Goal: Transaction & Acquisition: Book appointment/travel/reservation

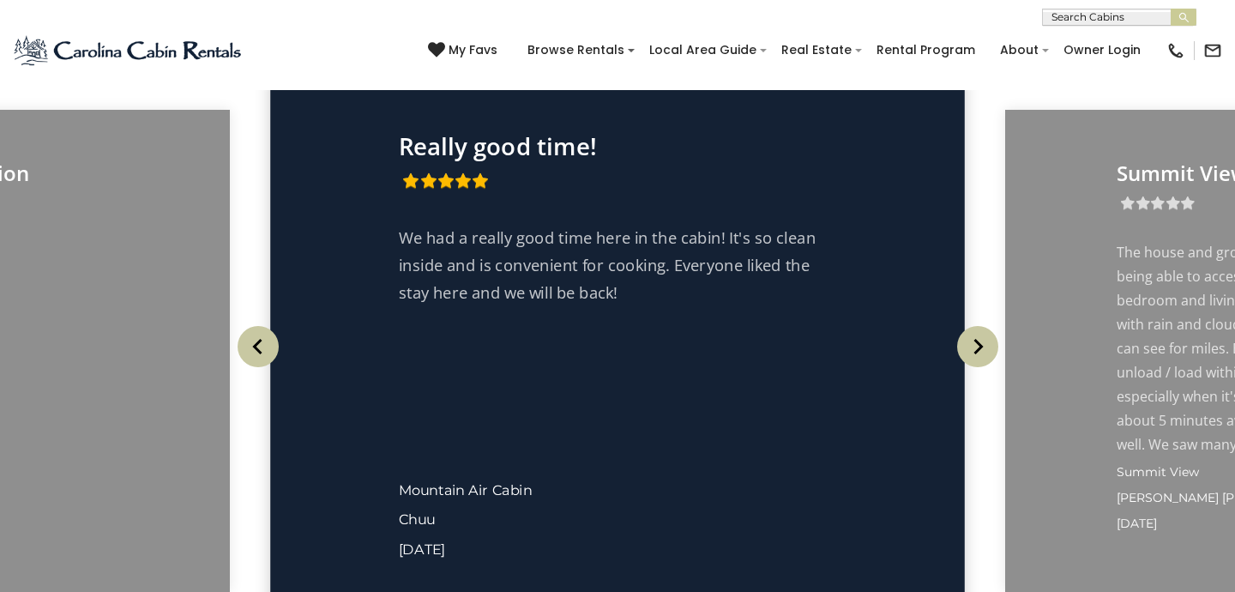
scroll to position [2804, 0]
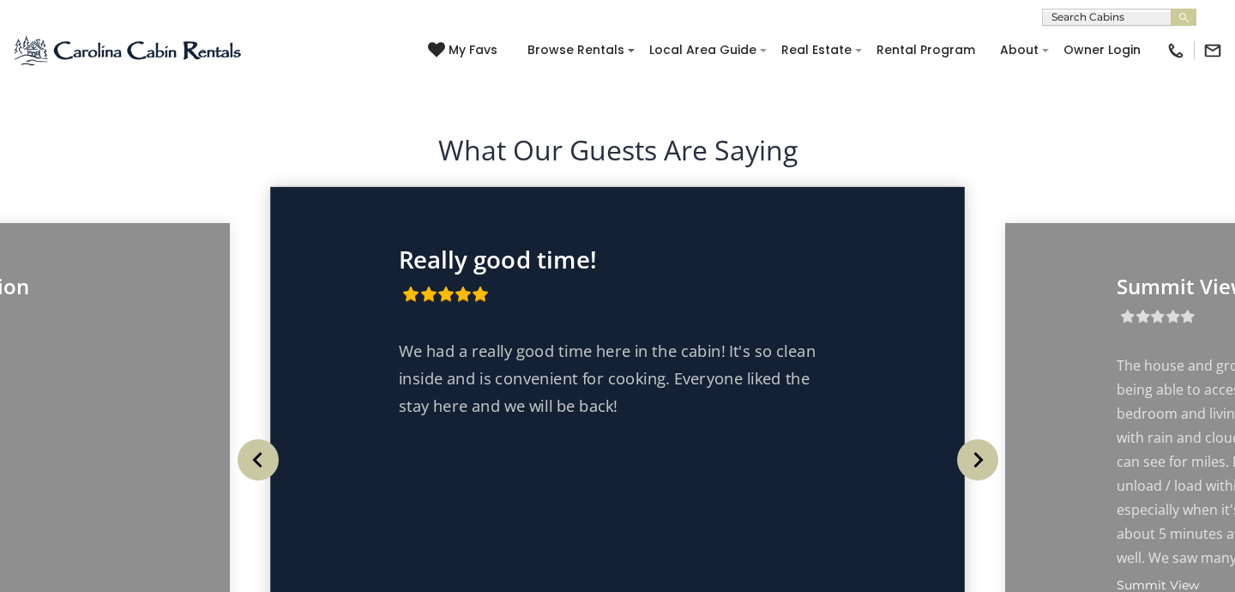
click at [1075, 12] on input "text" at bounding box center [1118, 20] width 150 height 17
type input "**********"
click at [1131, 33] on li "Cabin Fever" at bounding box center [1119, 40] width 153 height 15
click at [1180, 13] on img "submit" at bounding box center [1184, 17] width 13 height 13
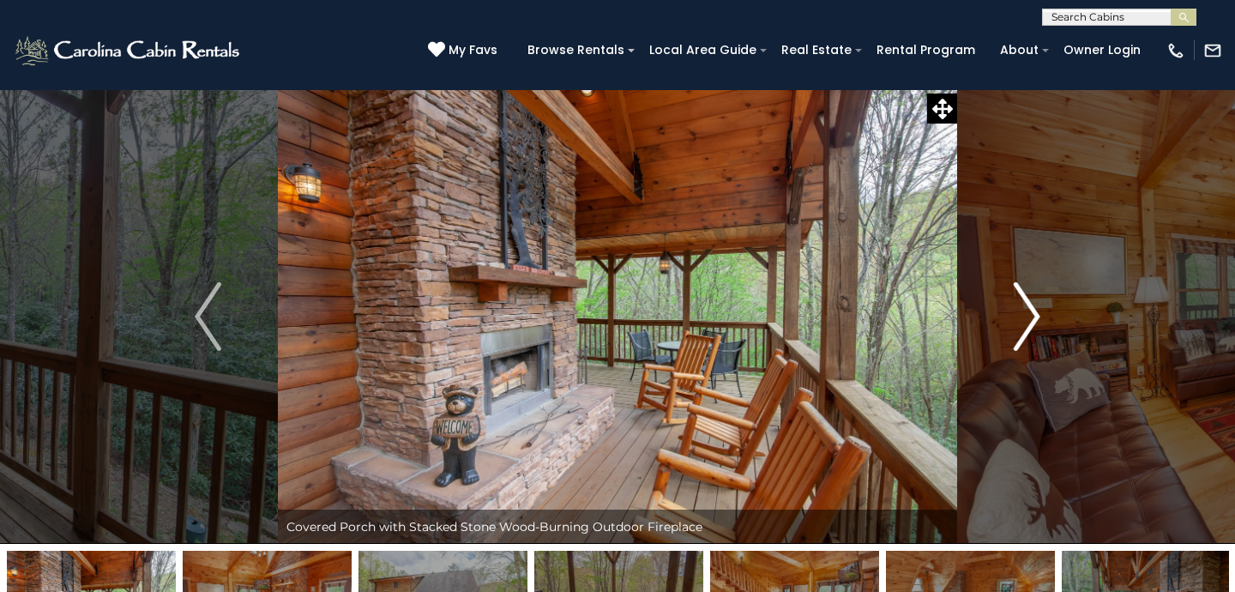
click at [1027, 322] on img "Next" at bounding box center [1027, 316] width 26 height 69
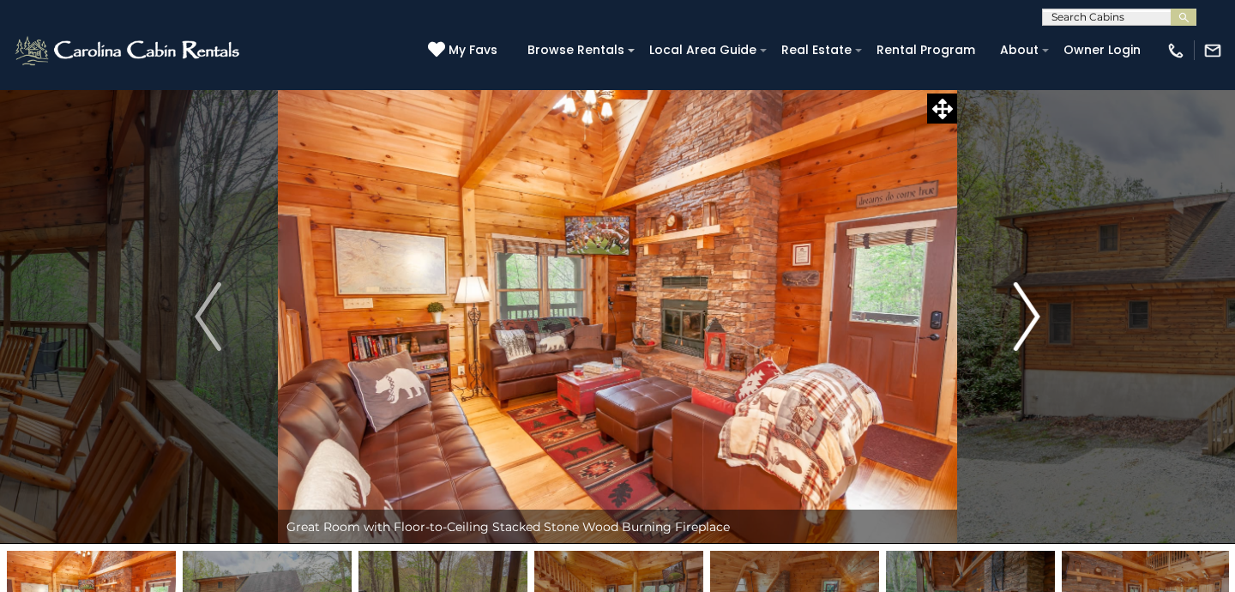
click at [1027, 322] on img "Next" at bounding box center [1027, 316] width 26 height 69
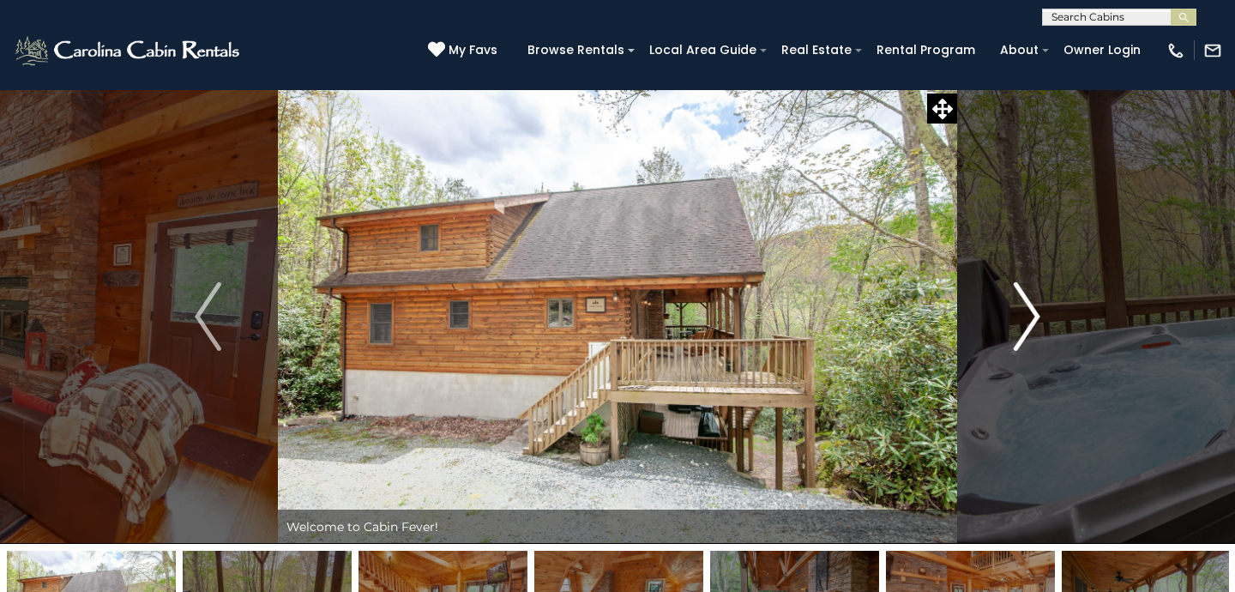
click at [1027, 322] on img "Next" at bounding box center [1027, 316] width 26 height 69
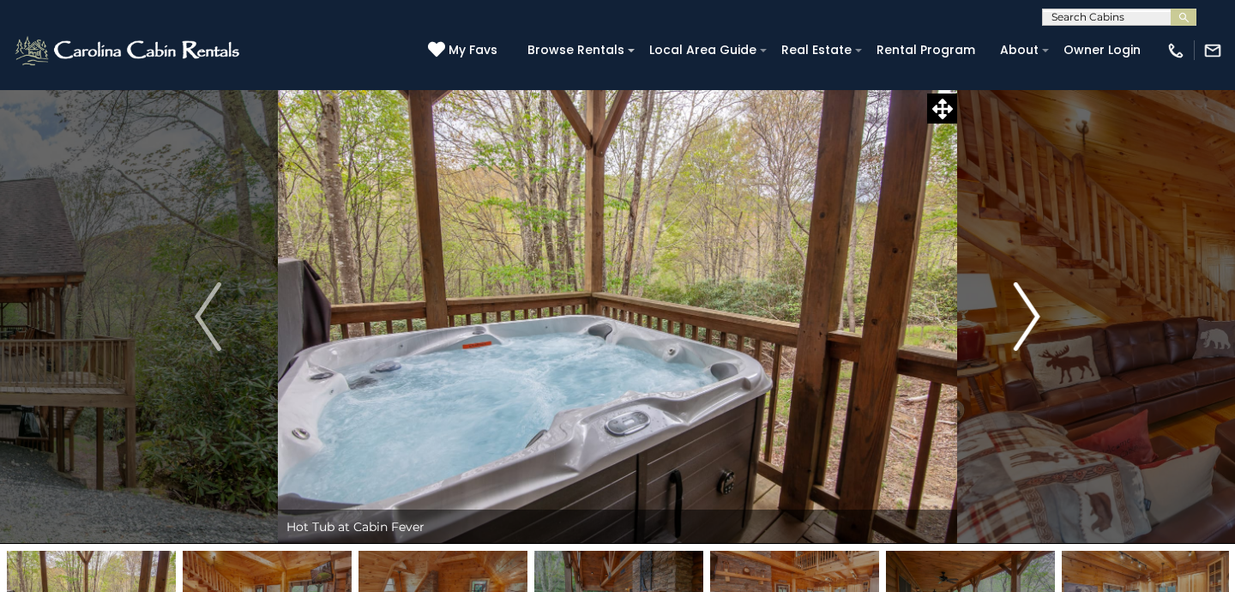
click at [1027, 322] on img "Next" at bounding box center [1027, 316] width 26 height 69
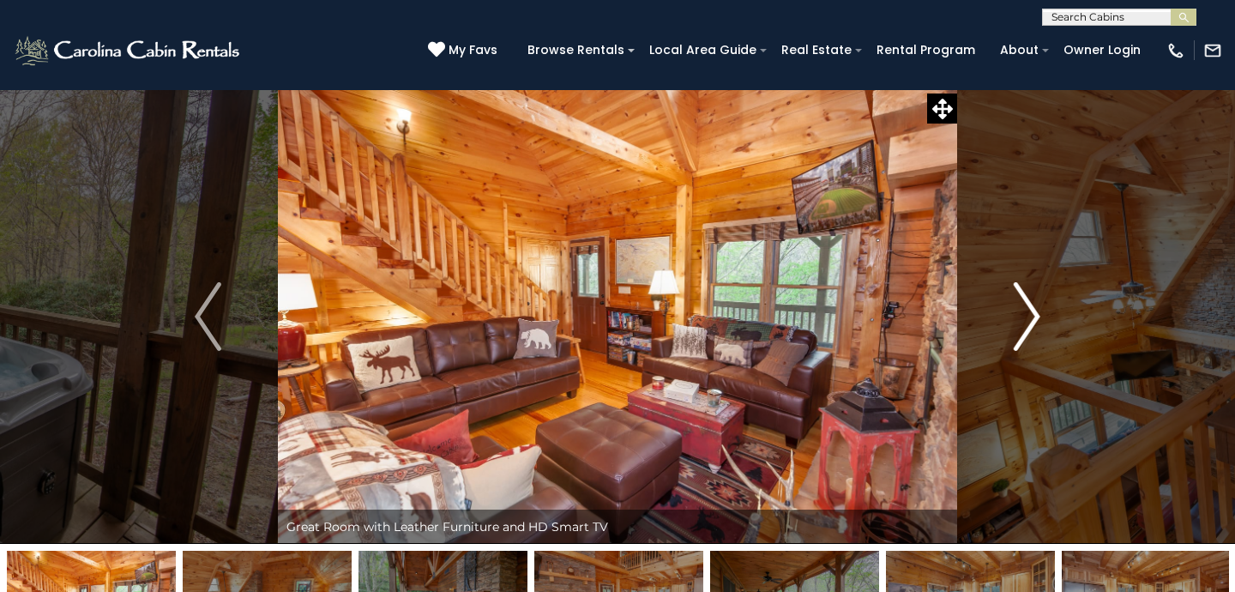
click at [1027, 322] on img "Next" at bounding box center [1027, 316] width 26 height 69
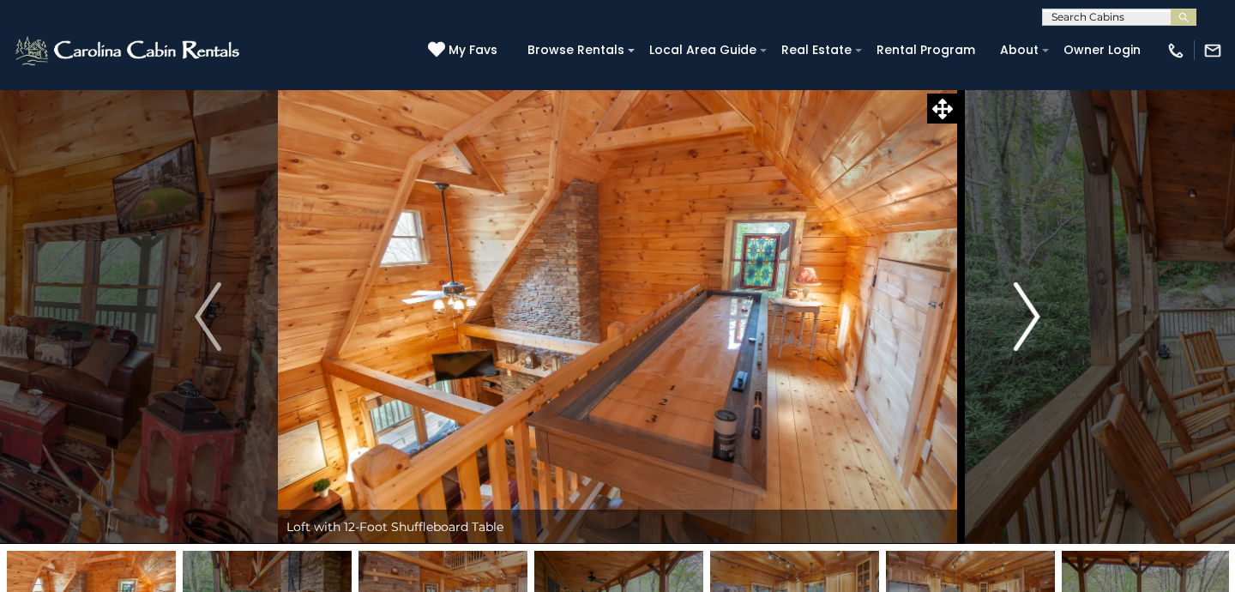
click at [1027, 322] on img "Next" at bounding box center [1027, 316] width 26 height 69
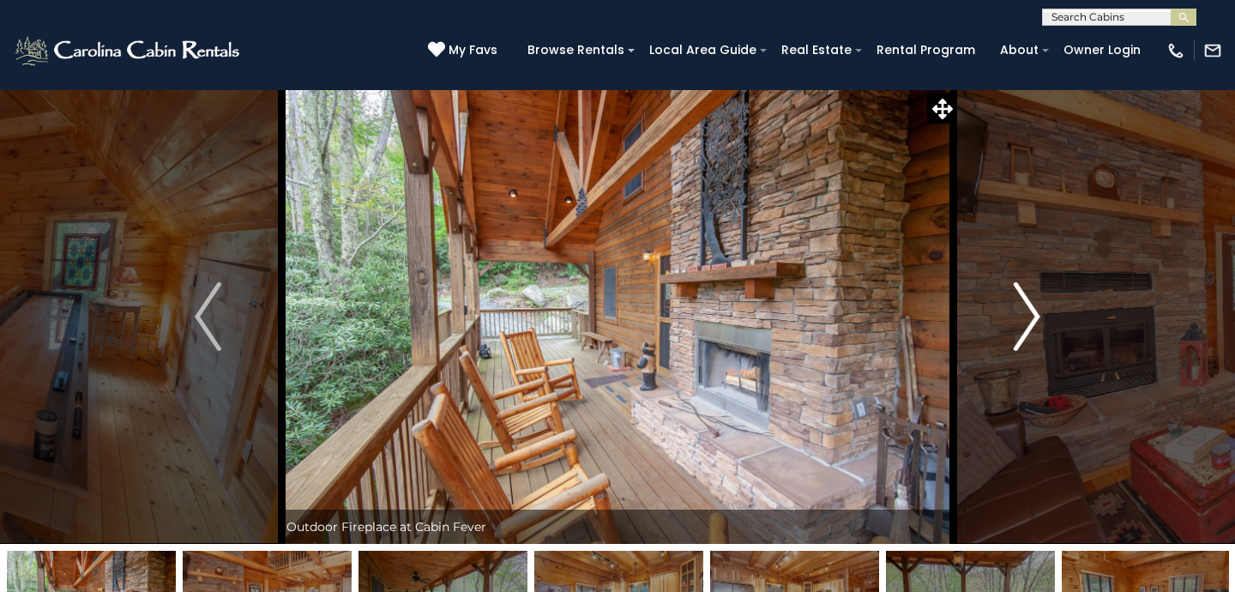
click at [1027, 323] on img "Next" at bounding box center [1027, 316] width 26 height 69
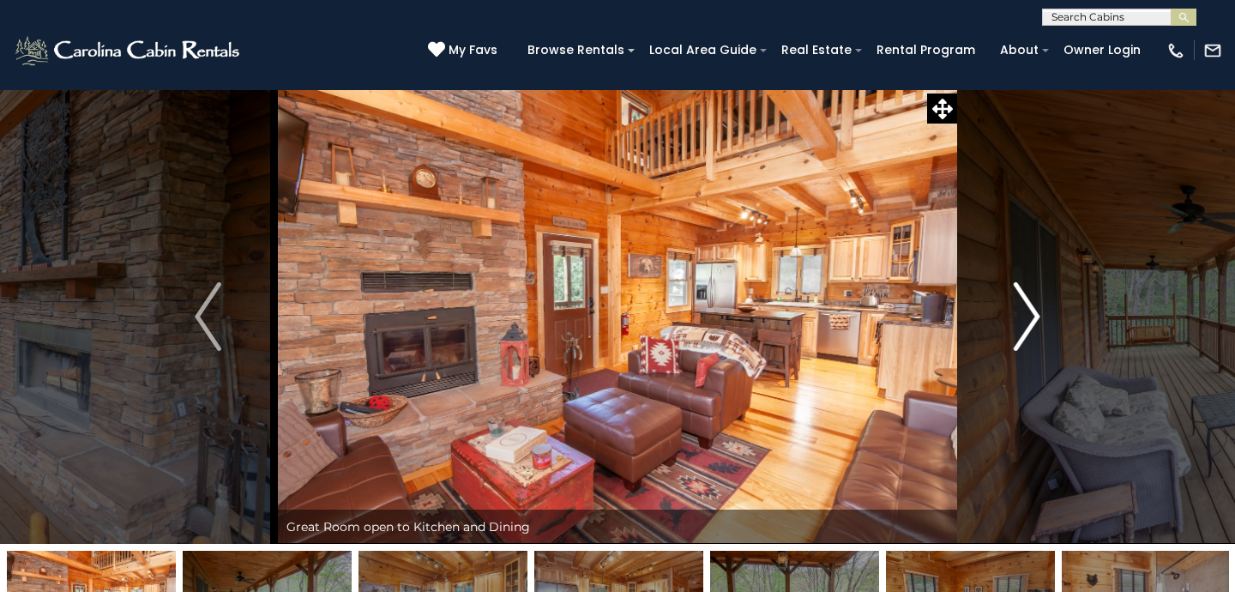
click at [1027, 323] on img "Next" at bounding box center [1027, 316] width 26 height 69
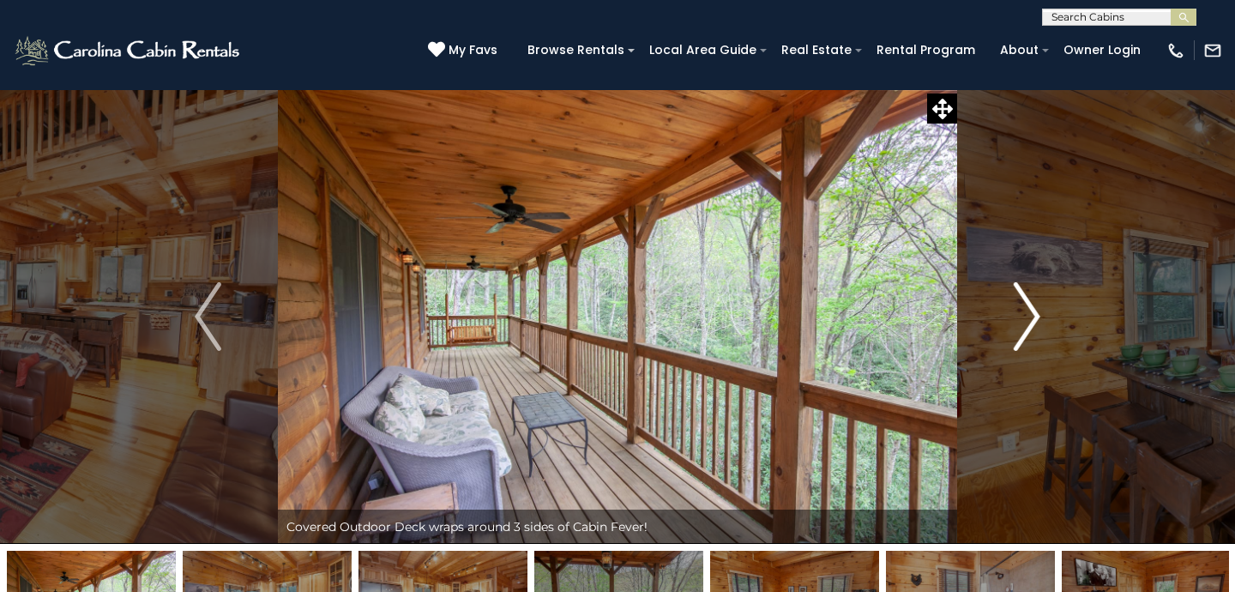
click at [1027, 323] on img "Next" at bounding box center [1027, 316] width 26 height 69
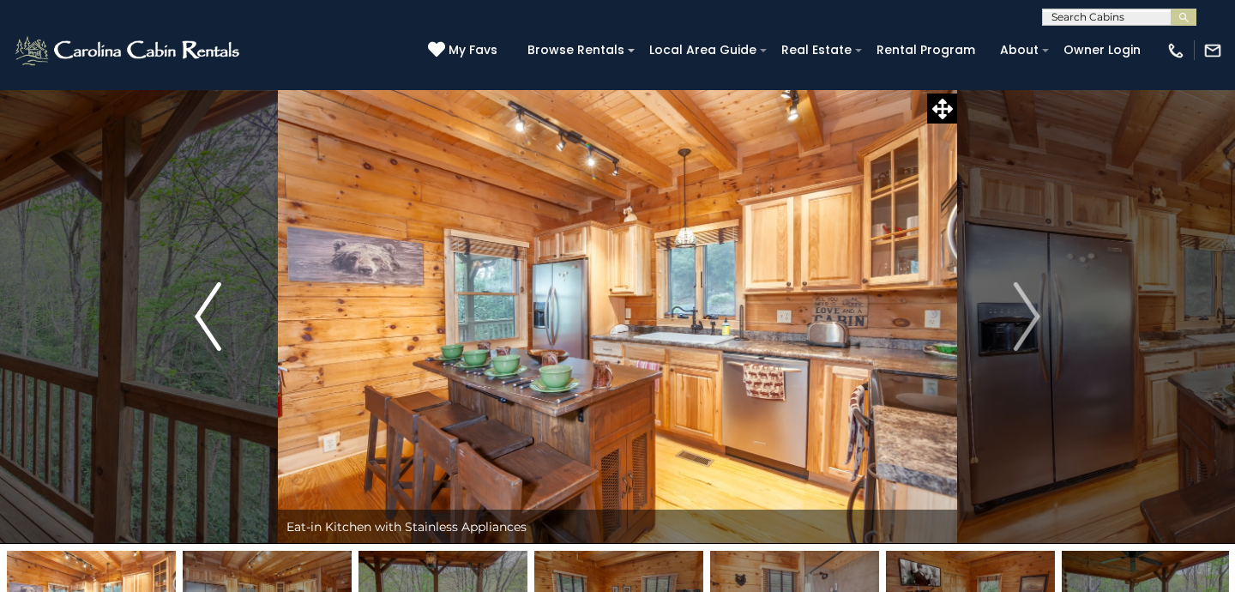
click at [196, 322] on img "Previous" at bounding box center [208, 316] width 26 height 69
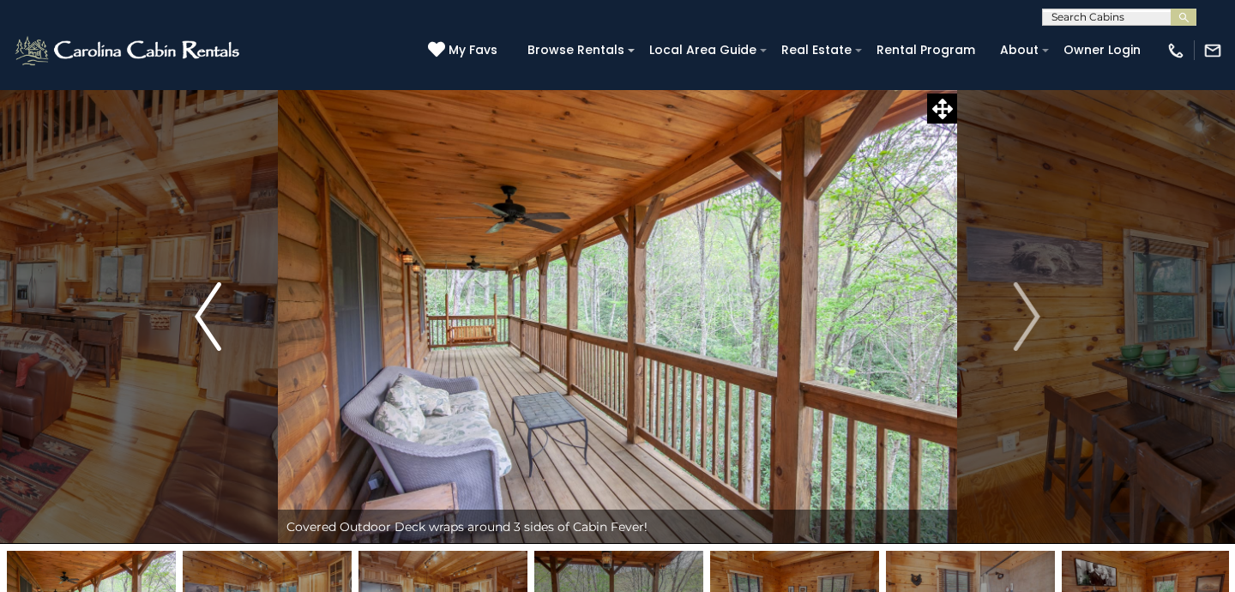
click at [196, 322] on img "Previous" at bounding box center [208, 316] width 26 height 69
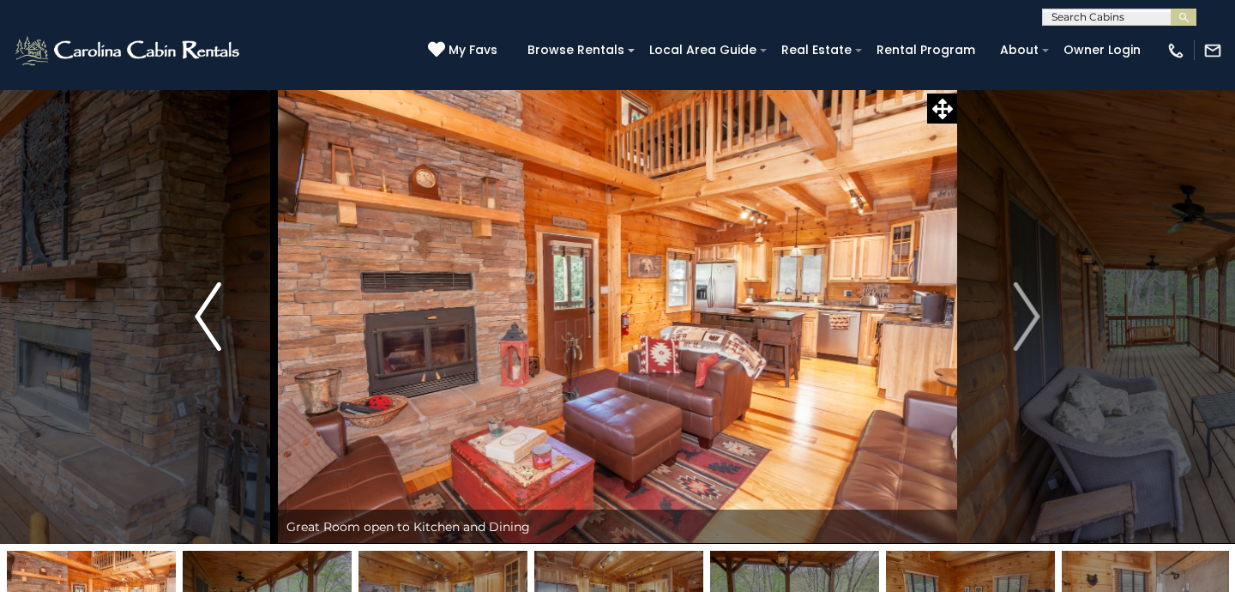
click at [196, 320] on img "Previous" at bounding box center [208, 316] width 26 height 69
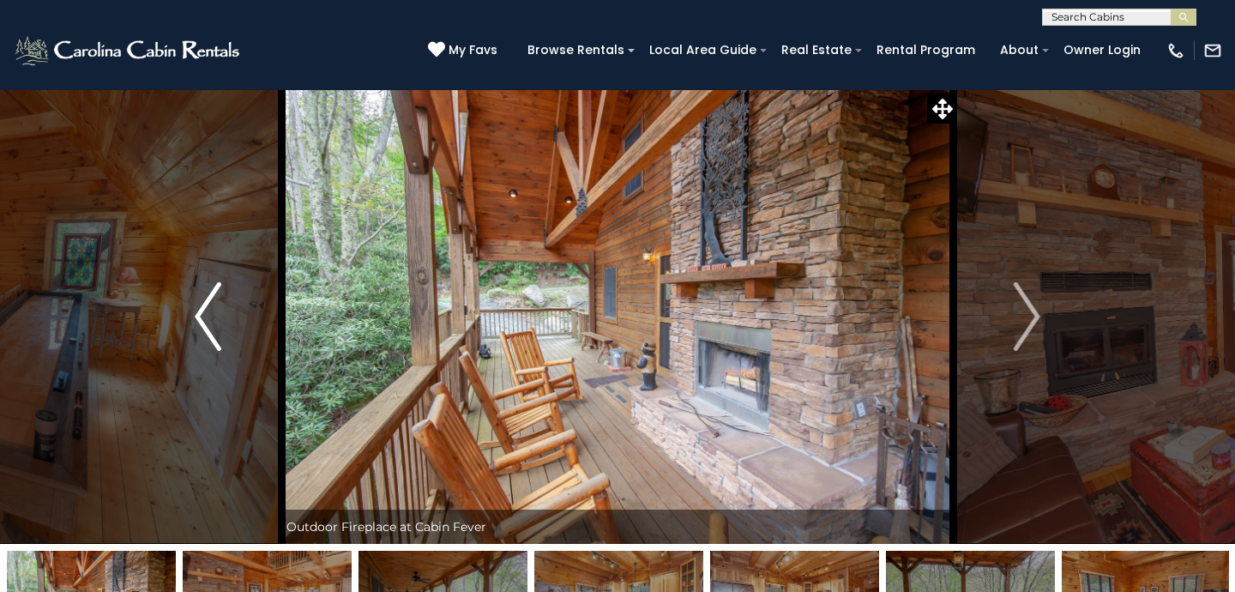
click at [196, 321] on img "Previous" at bounding box center [208, 316] width 26 height 69
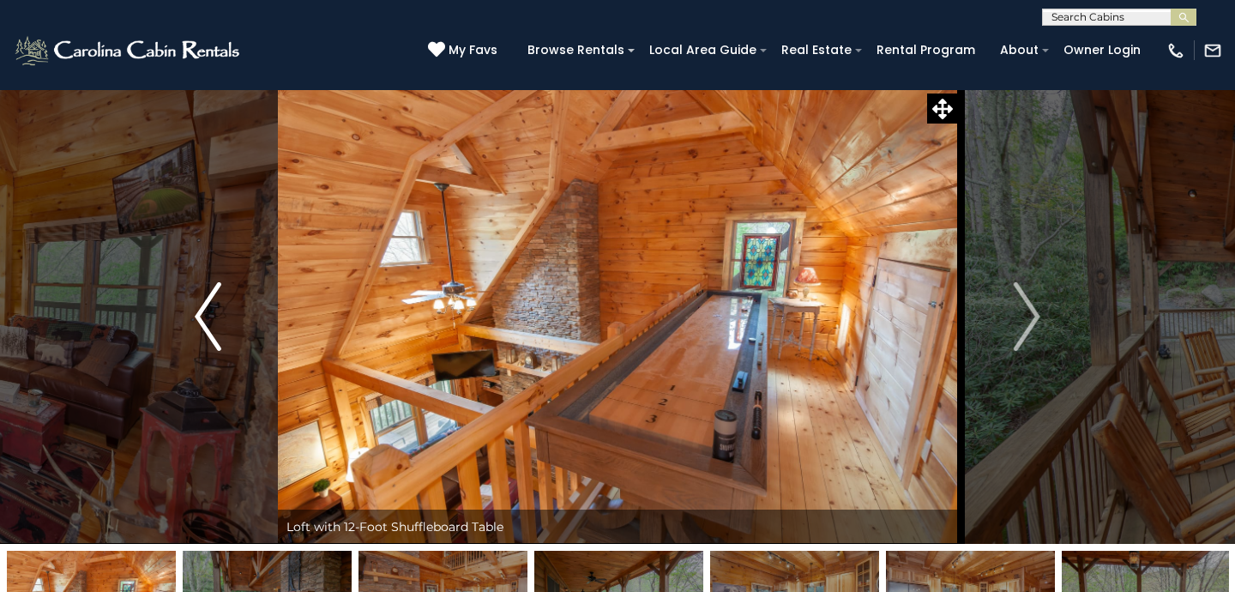
click at [196, 321] on img "Previous" at bounding box center [208, 316] width 26 height 69
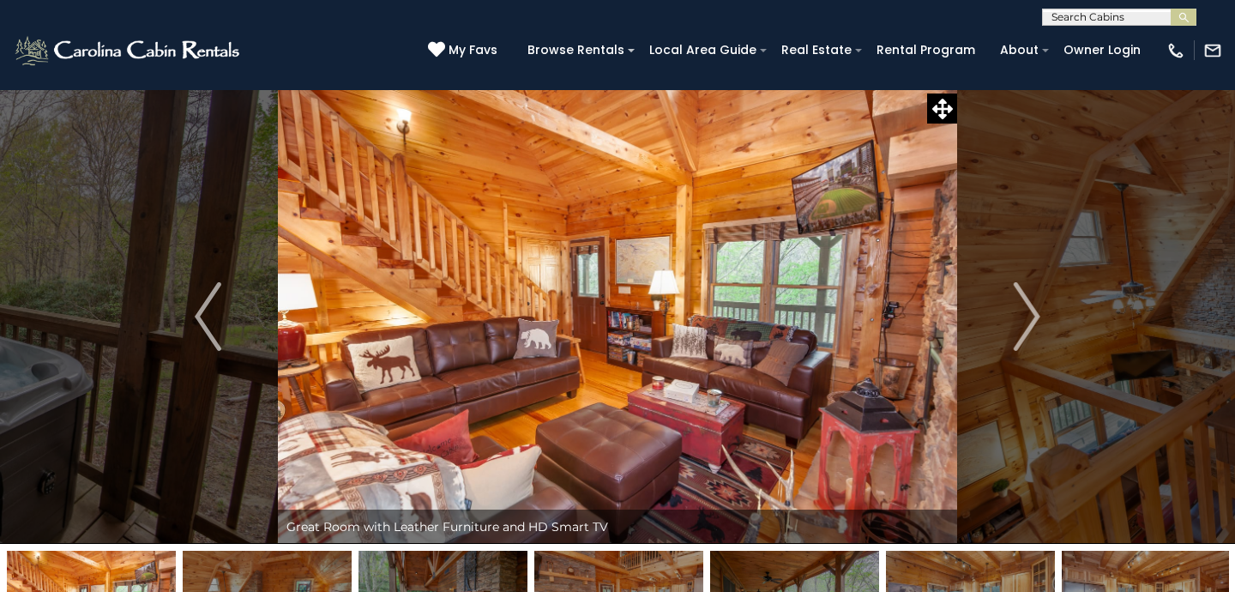
click at [1075, 27] on div "(828) 295-6000 My Favs Browse Rentals Local Area Guide Activities & Attractions…" at bounding box center [617, 58] width 1235 height 64
click at [1076, 23] on input "text" at bounding box center [1118, 20] width 150 height 17
type input "**********"
click at [1161, 42] on li "Mountain Stay Chalet" at bounding box center [1119, 40] width 153 height 15
click at [1182, 24] on button "submit" at bounding box center [1184, 17] width 26 height 17
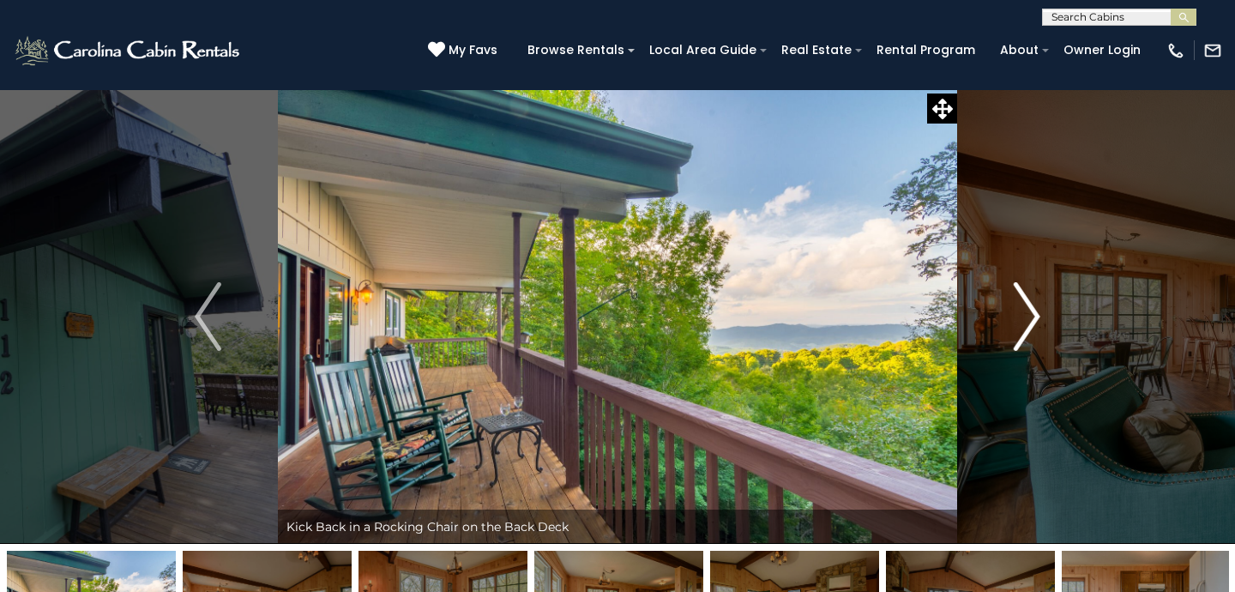
click at [1028, 292] on img "Next" at bounding box center [1027, 316] width 26 height 69
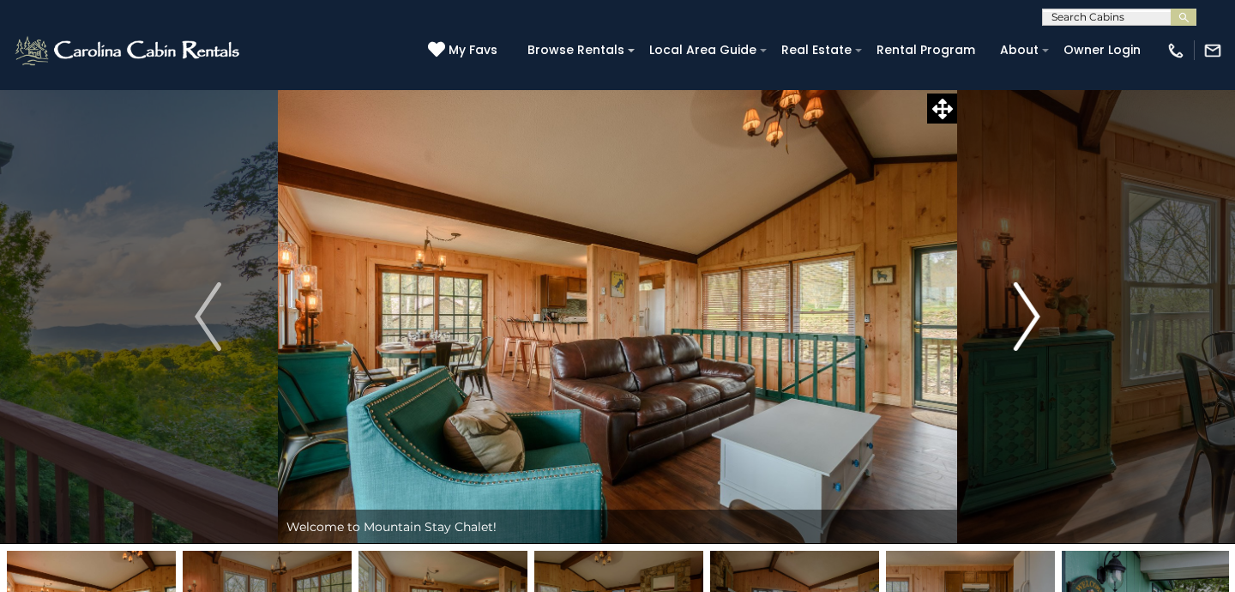
click at [1029, 293] on img "Next" at bounding box center [1027, 316] width 26 height 69
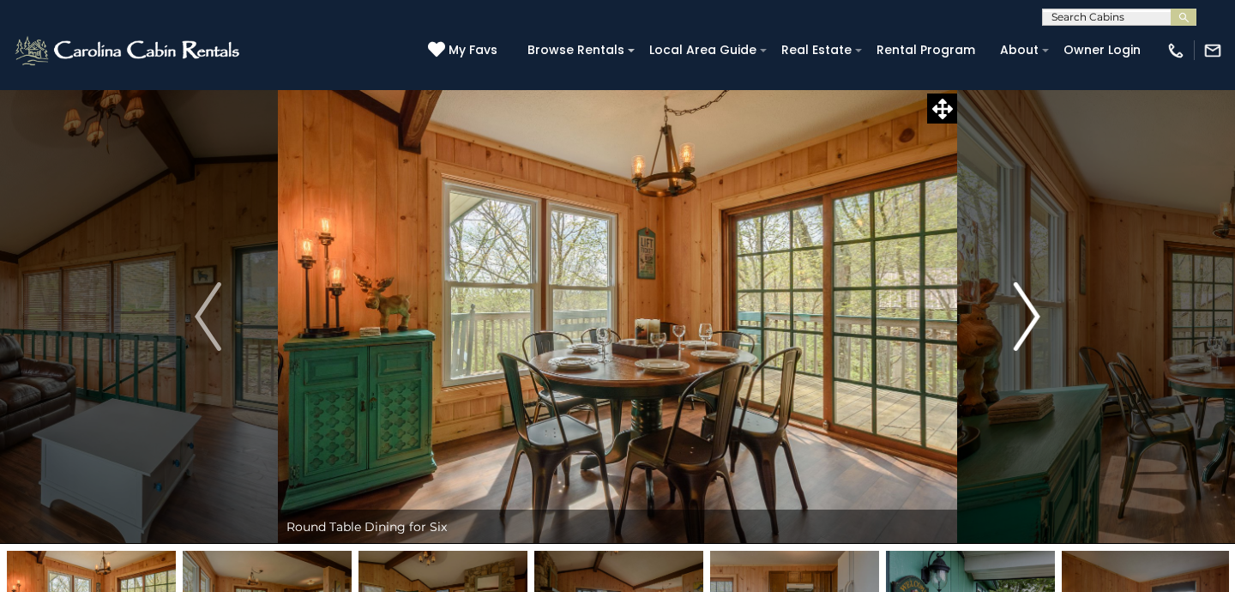
click at [1029, 293] on img "Next" at bounding box center [1027, 316] width 26 height 69
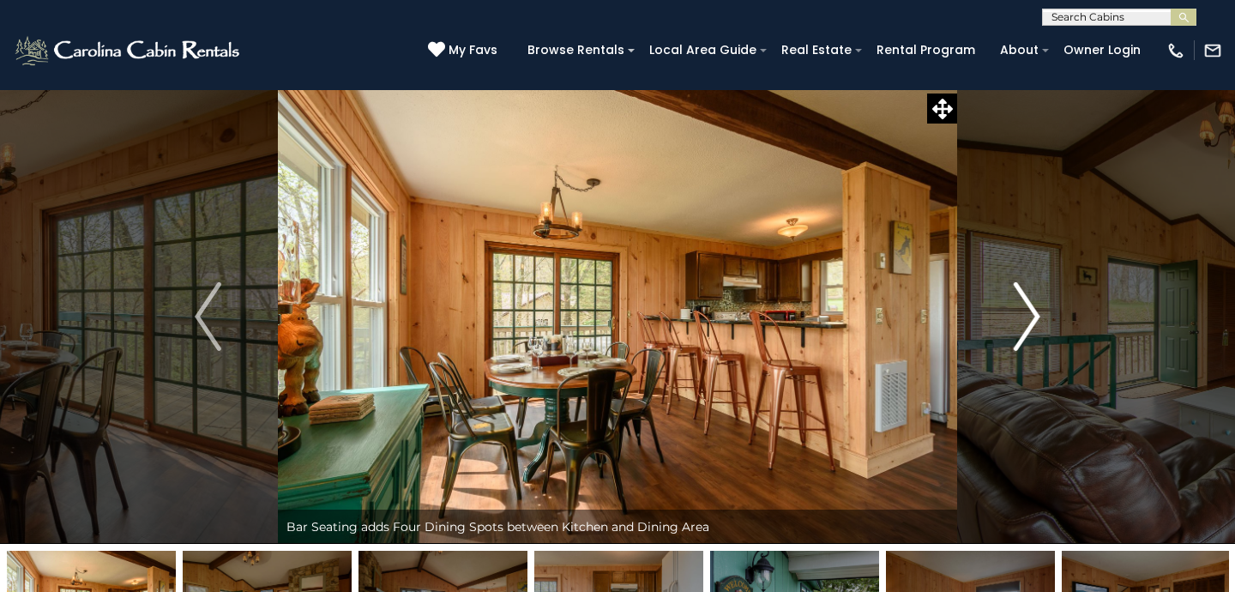
click at [1029, 293] on img "Next" at bounding box center [1027, 316] width 26 height 69
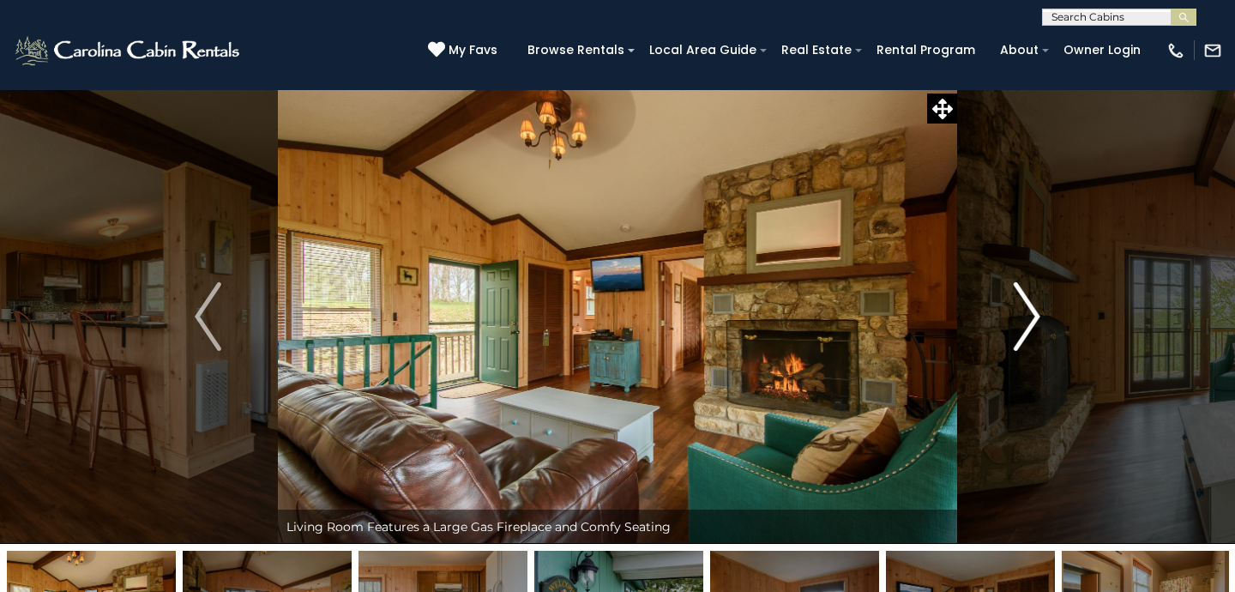
click at [1029, 293] on img "Next" at bounding box center [1027, 316] width 26 height 69
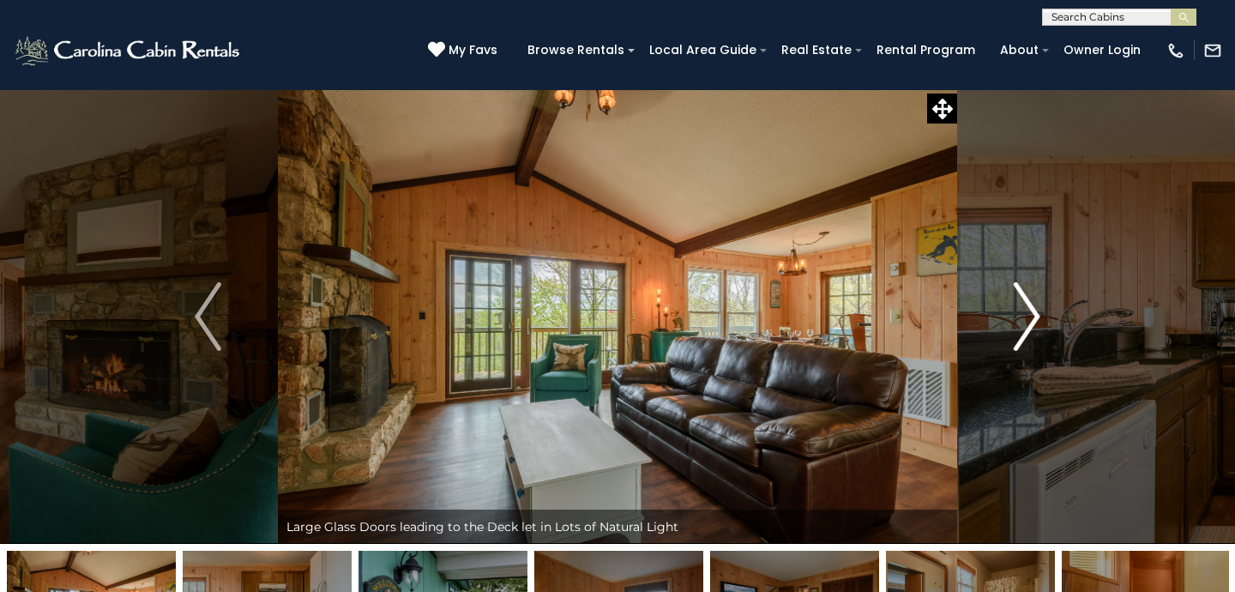
click at [1029, 293] on img "Next" at bounding box center [1027, 316] width 26 height 69
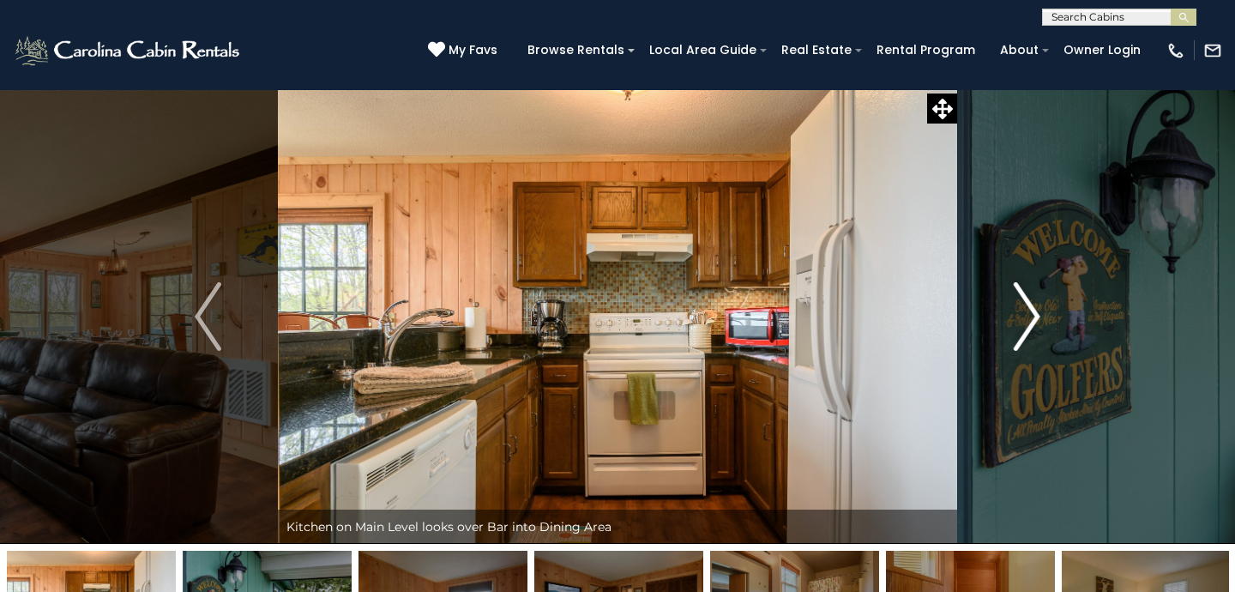
click at [1029, 293] on img "Next" at bounding box center [1027, 316] width 26 height 69
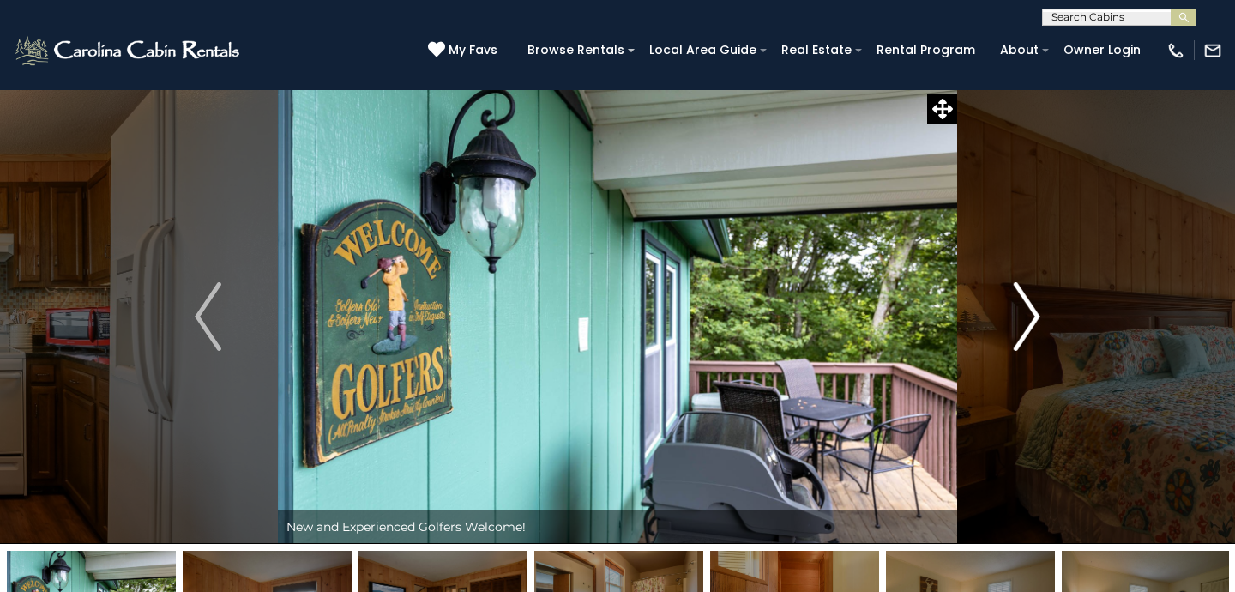
click at [1029, 293] on img "Next" at bounding box center [1027, 316] width 26 height 69
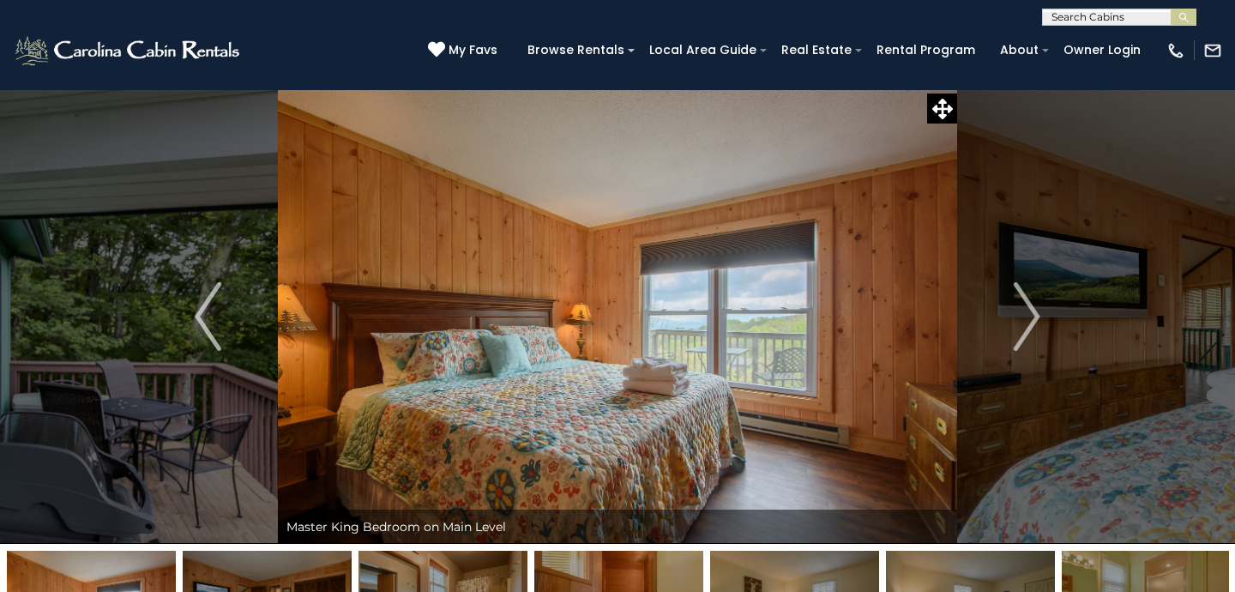
click at [1089, 21] on input "text" at bounding box center [1118, 20] width 150 height 17
type input "****"
drag, startPoint x: 1089, startPoint y: 21, endPoint x: 1162, endPoint y: 44, distance: 76.3
click at [1162, 44] on li "Fehr way to Heaven" at bounding box center [1119, 48] width 153 height 31
click at [1177, 24] on button "submit" at bounding box center [1184, 17] width 26 height 17
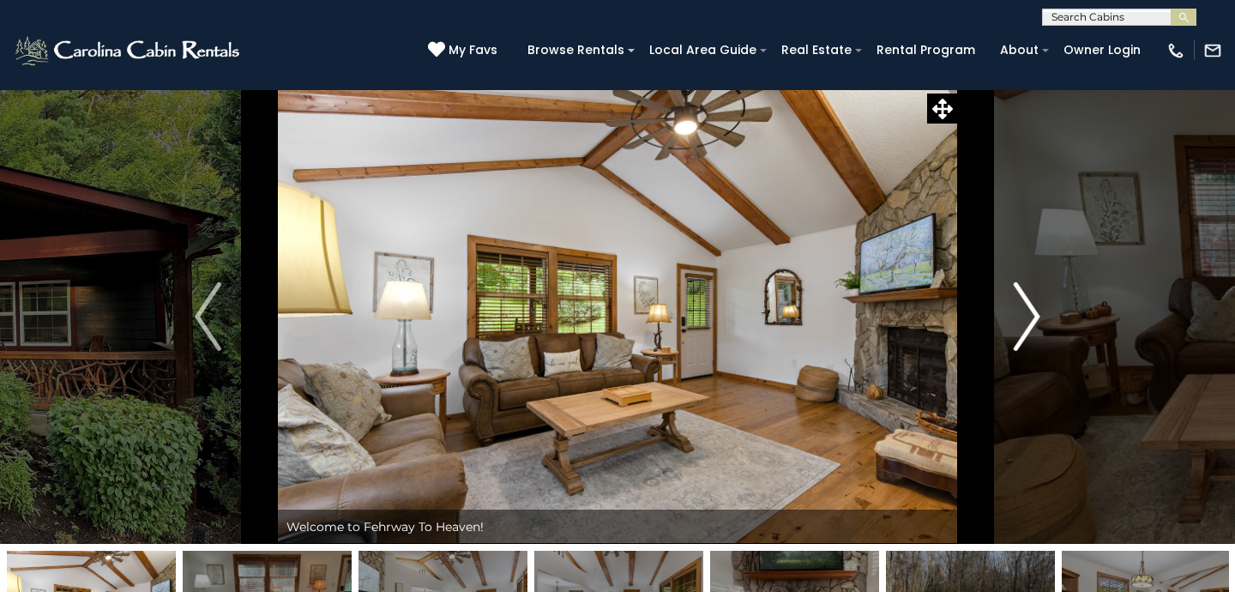
click at [1028, 305] on img "Next" at bounding box center [1027, 316] width 26 height 69
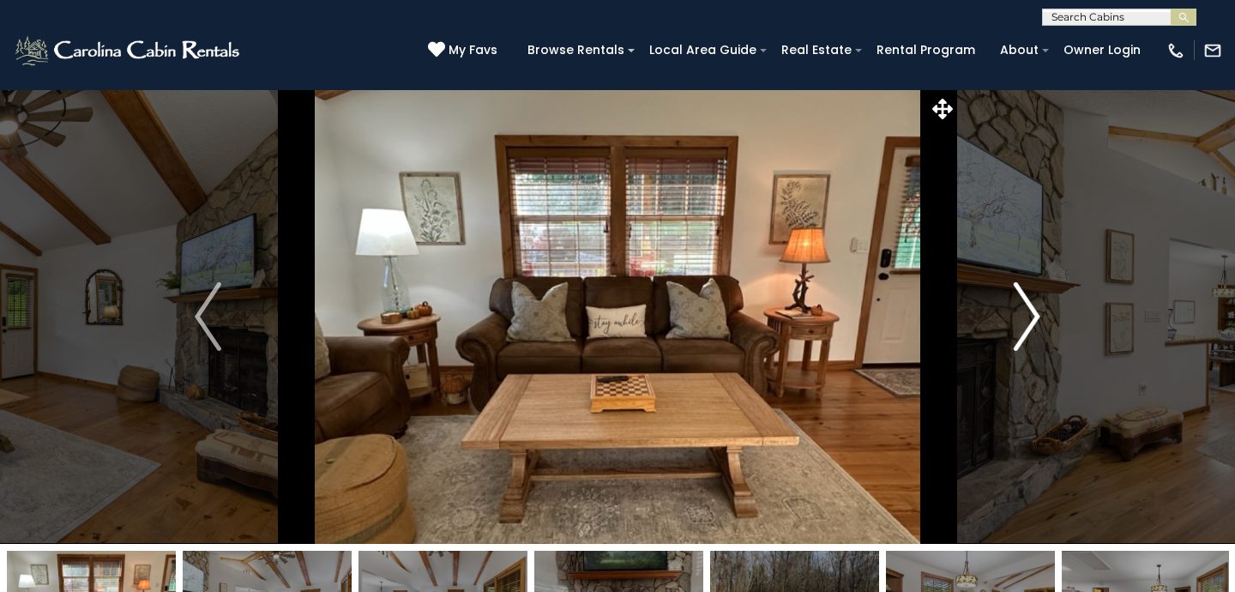
click at [1028, 305] on img "Next" at bounding box center [1027, 316] width 26 height 69
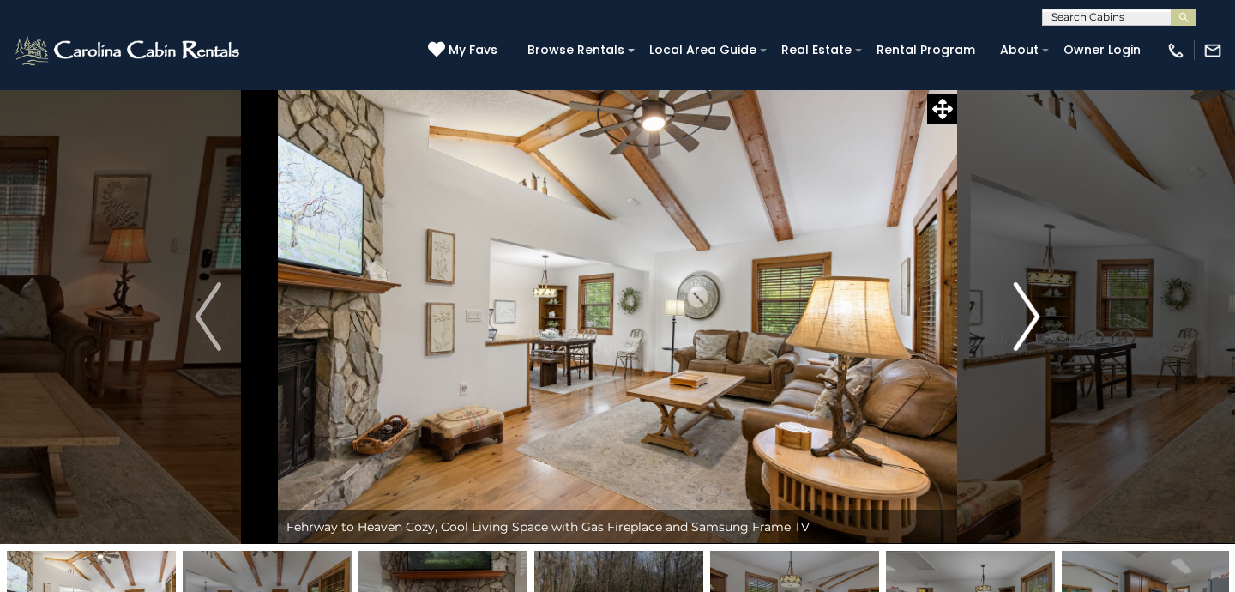
click at [1028, 305] on img "Next" at bounding box center [1027, 316] width 26 height 69
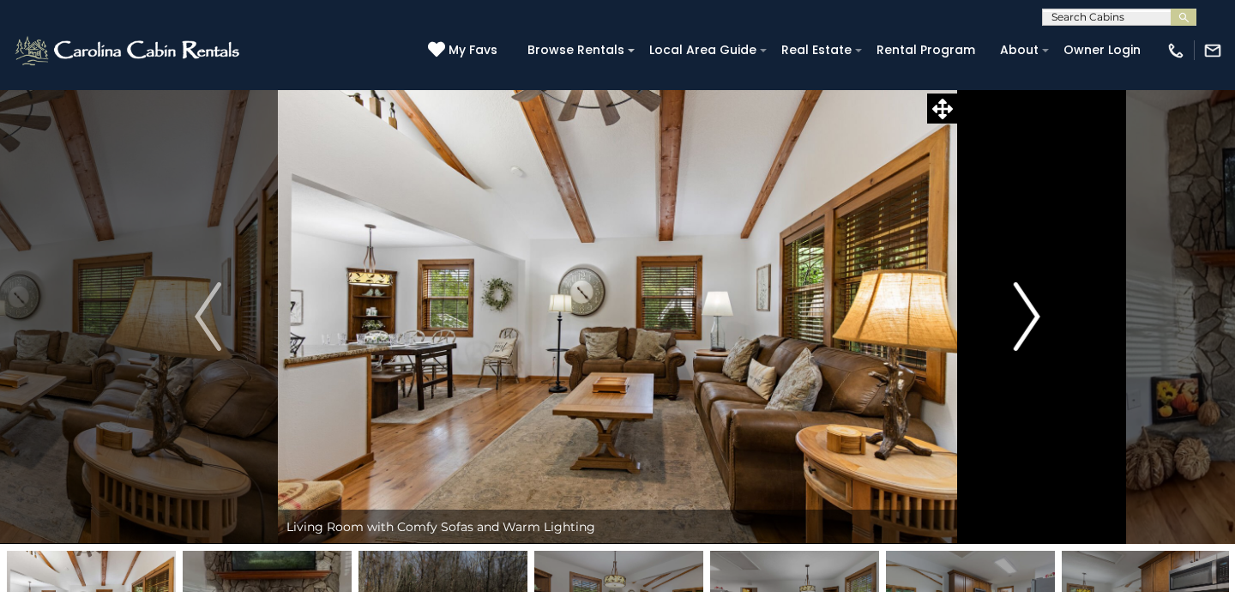
click at [1028, 305] on img "Next" at bounding box center [1027, 316] width 26 height 69
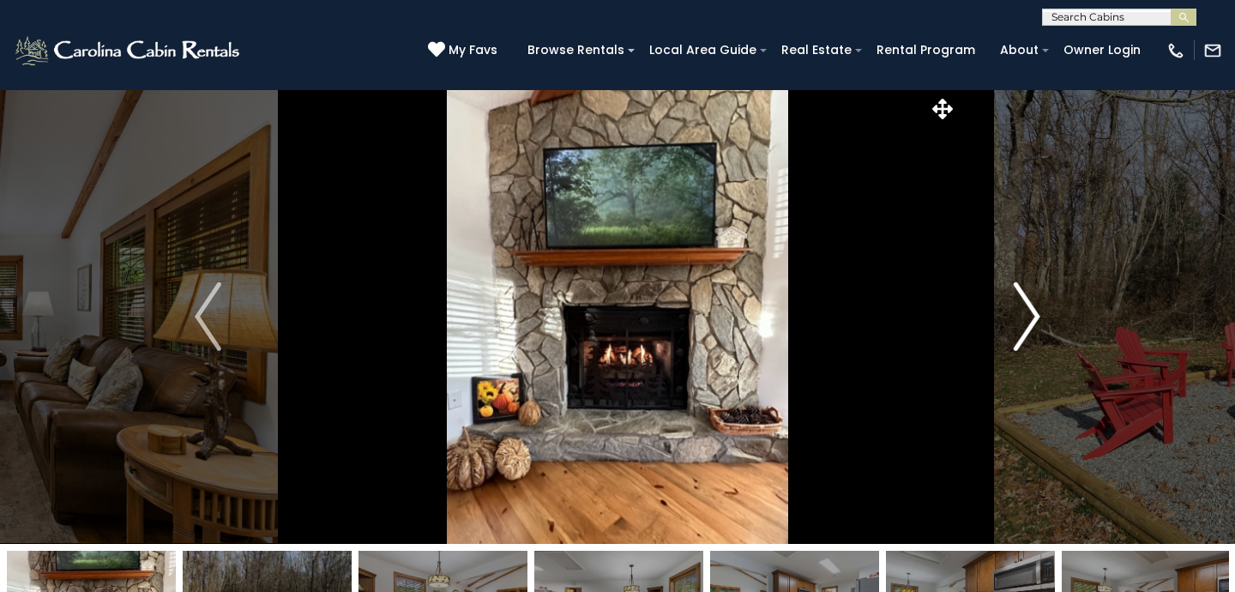
click at [1028, 305] on img "Next" at bounding box center [1027, 316] width 26 height 69
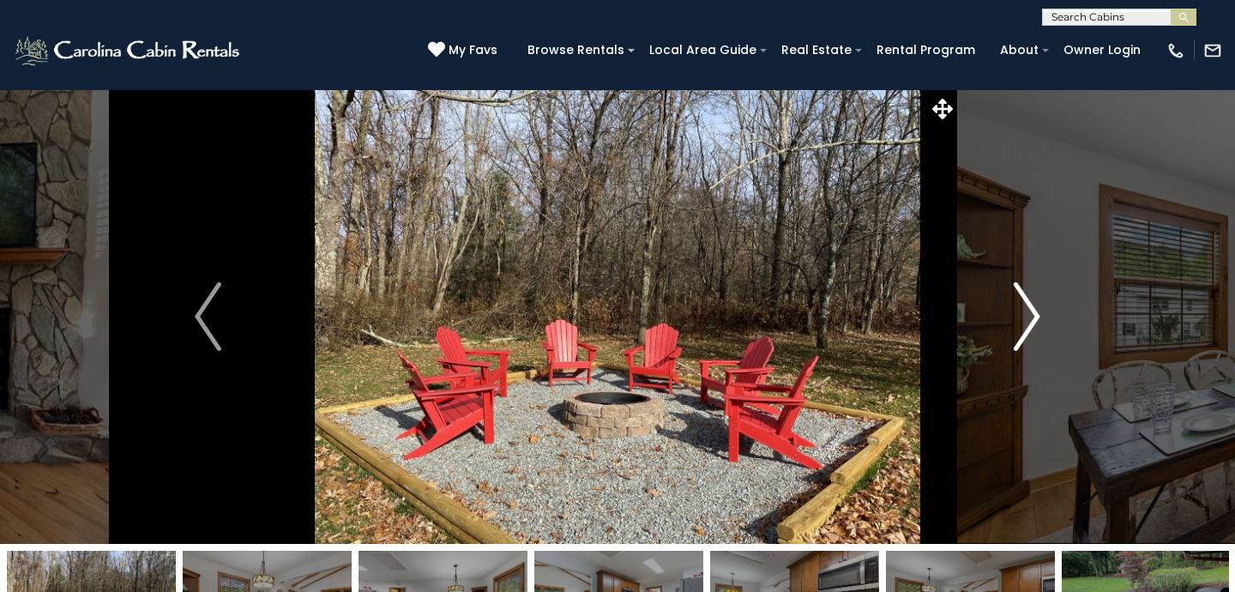
click at [1028, 305] on img "Next" at bounding box center [1027, 316] width 26 height 69
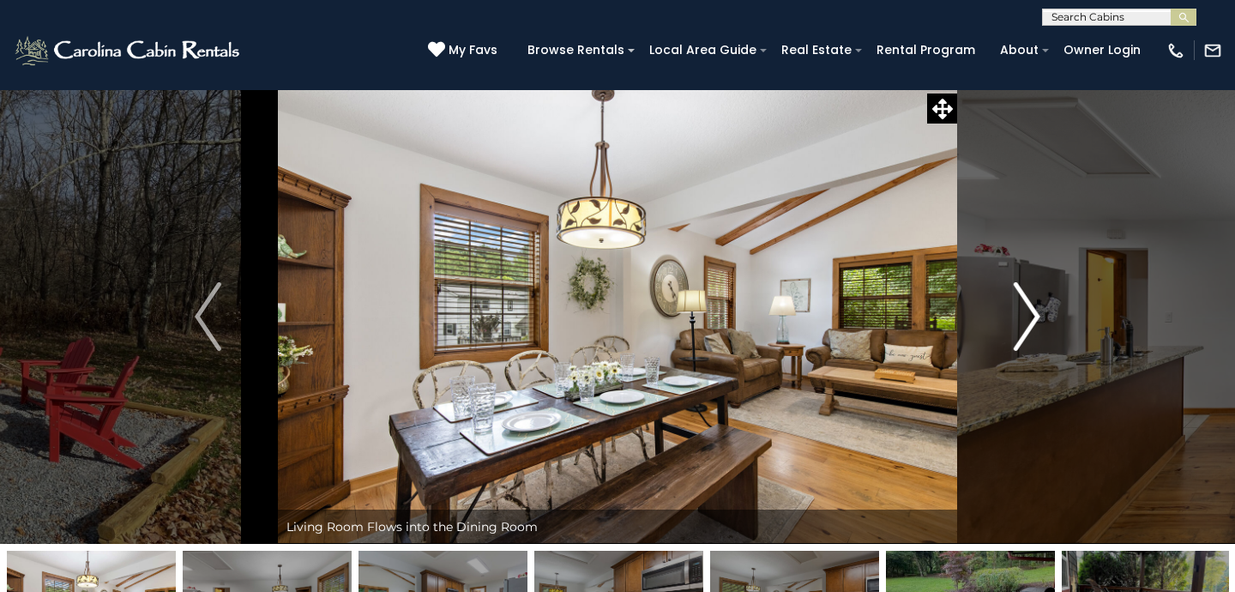
click at [1028, 305] on img "Next" at bounding box center [1027, 316] width 26 height 69
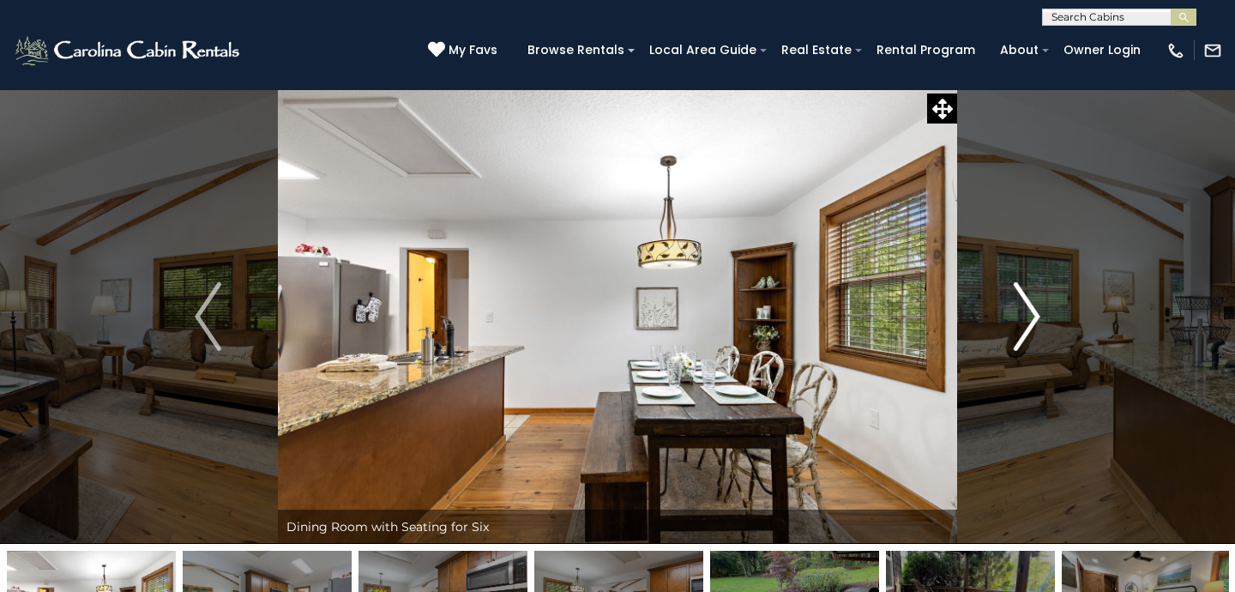
click at [1028, 305] on img "Next" at bounding box center [1027, 316] width 26 height 69
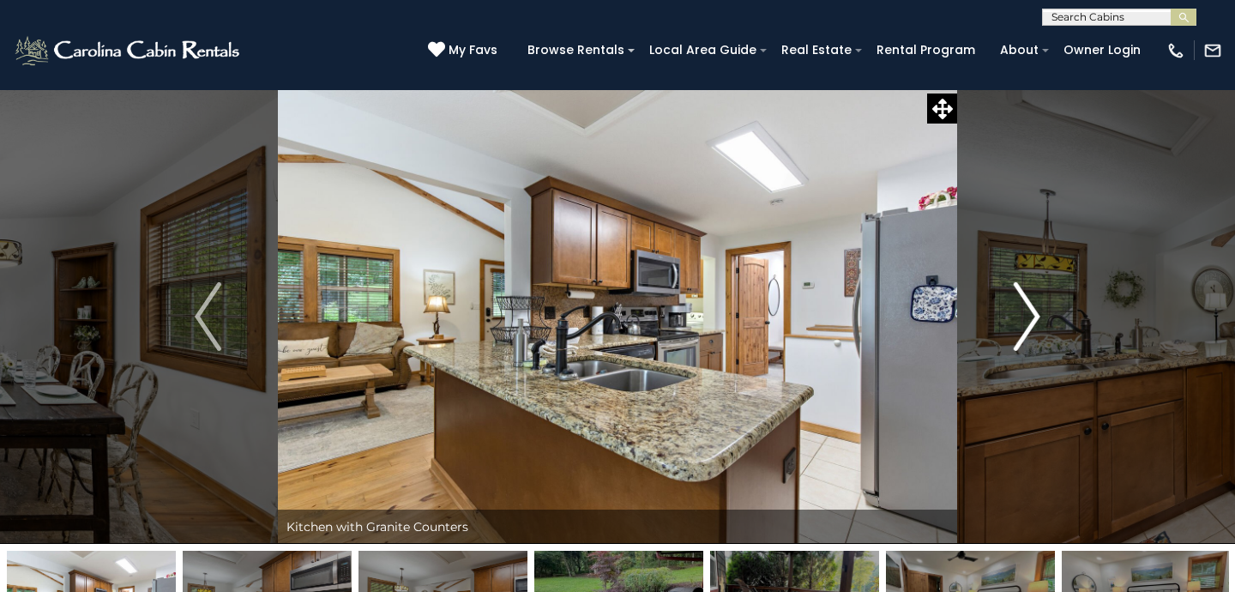
click at [1028, 305] on img "Next" at bounding box center [1027, 316] width 26 height 69
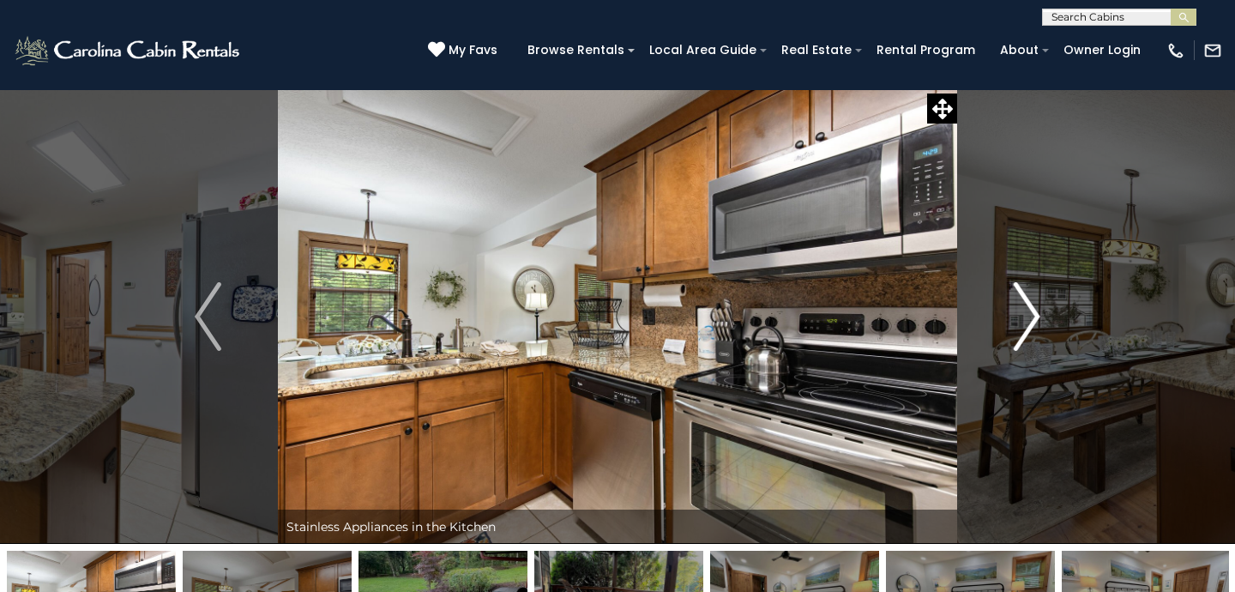
click at [1028, 305] on img "Next" at bounding box center [1027, 316] width 26 height 69
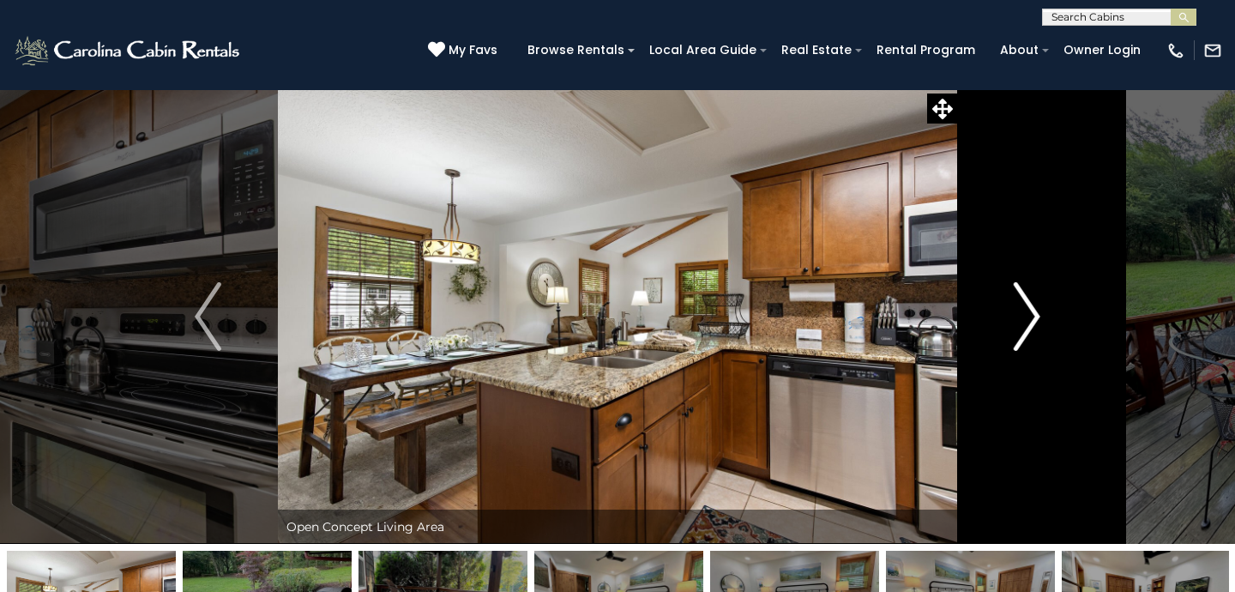
click at [1028, 305] on img "Next" at bounding box center [1027, 316] width 26 height 69
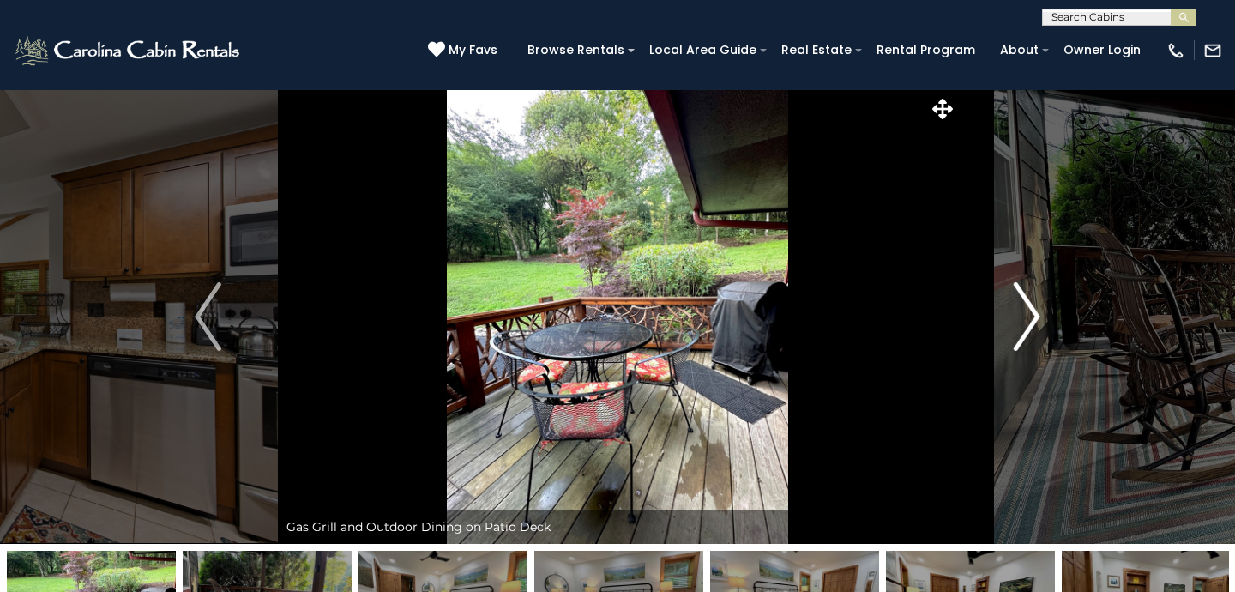
click at [1028, 305] on img "Next" at bounding box center [1027, 316] width 26 height 69
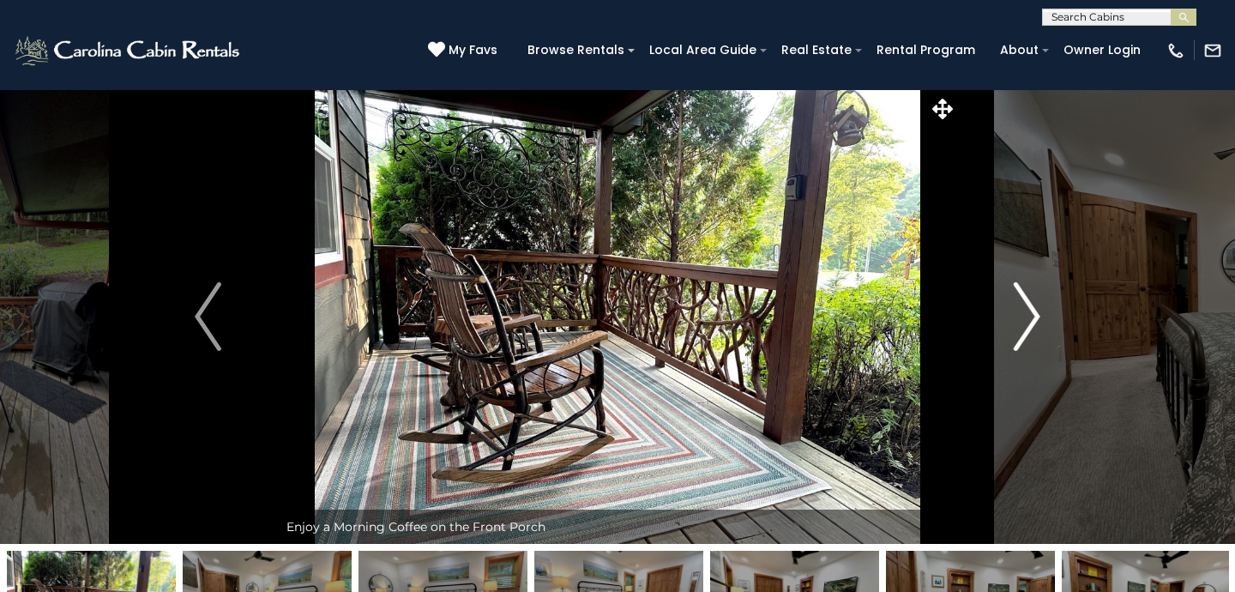
click at [1028, 305] on img "Next" at bounding box center [1027, 316] width 26 height 69
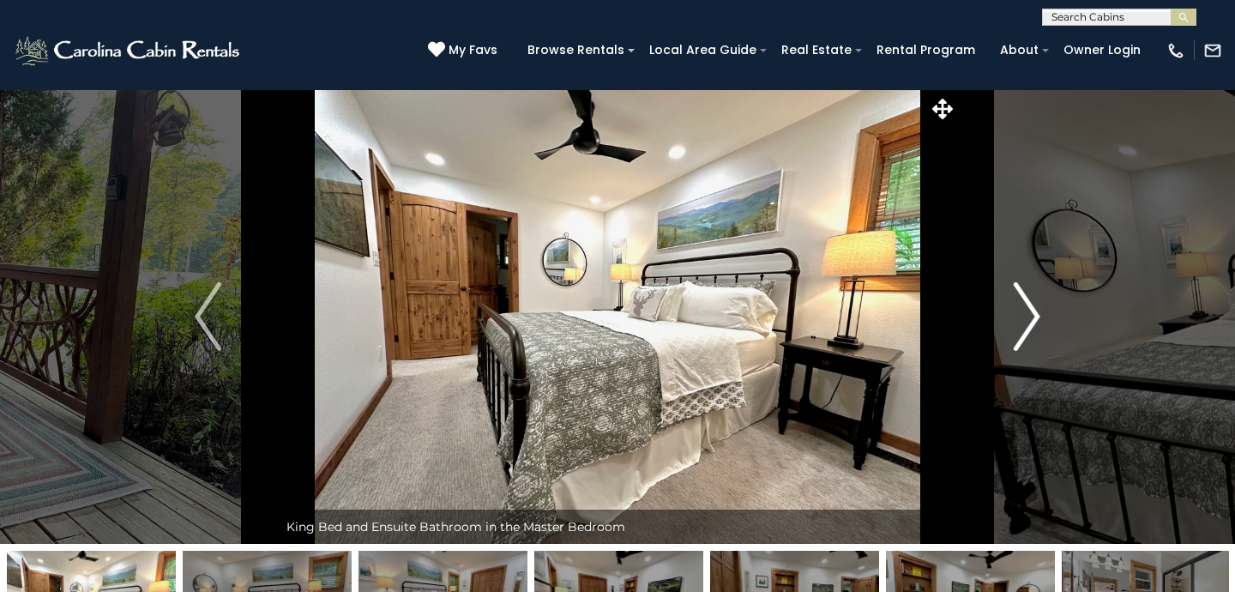
click at [1028, 305] on img "Next" at bounding box center [1027, 316] width 26 height 69
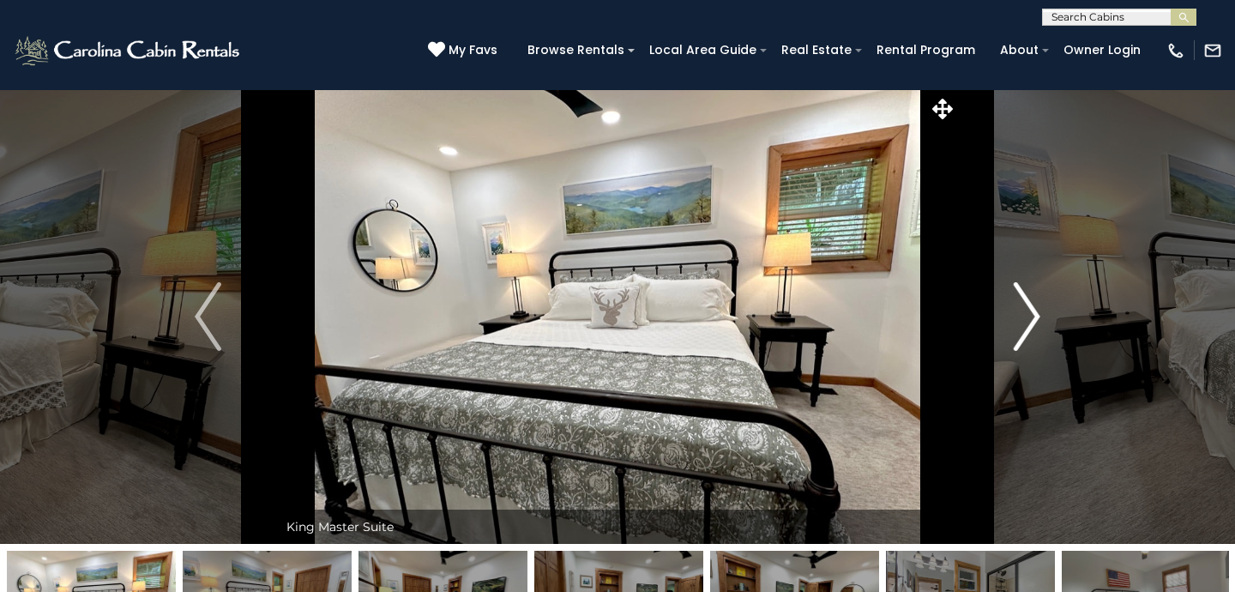
click at [1028, 305] on img "Next" at bounding box center [1027, 316] width 26 height 69
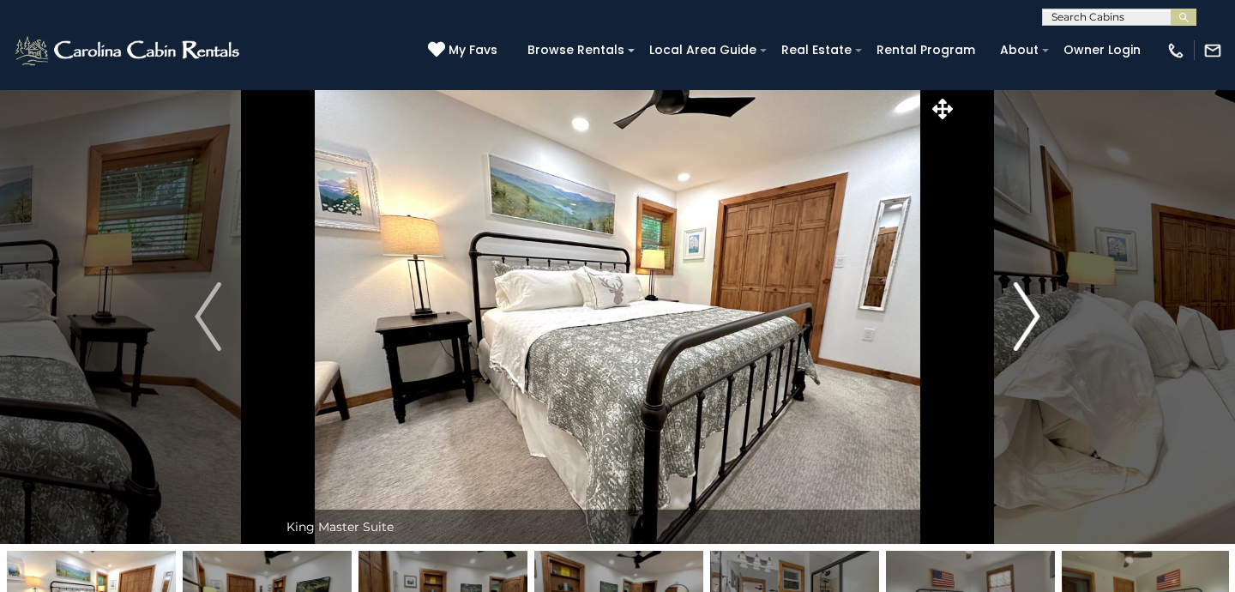
click at [1028, 305] on img "Next" at bounding box center [1027, 316] width 26 height 69
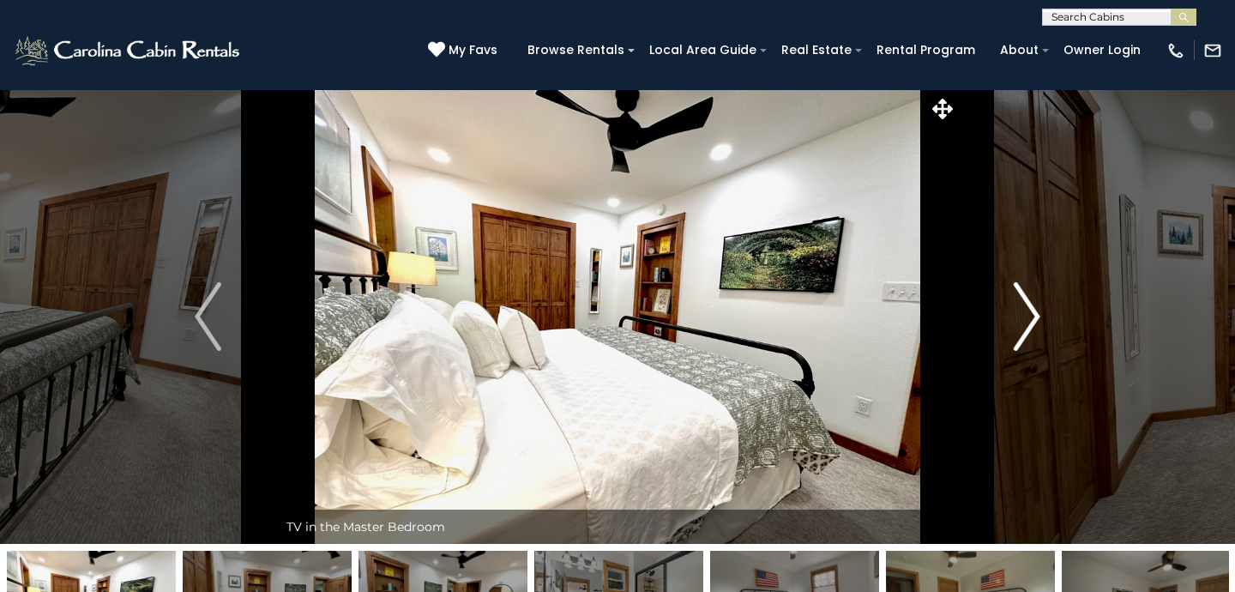
click at [1028, 305] on img "Next" at bounding box center [1027, 316] width 26 height 69
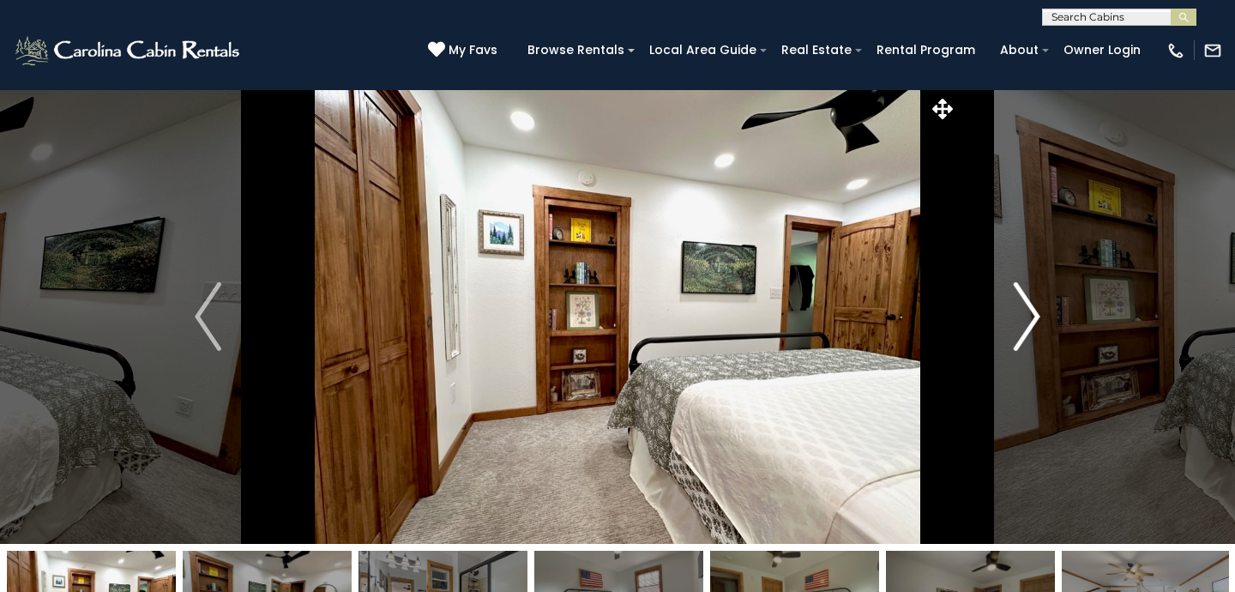
click at [1028, 305] on img "Next" at bounding box center [1027, 316] width 26 height 69
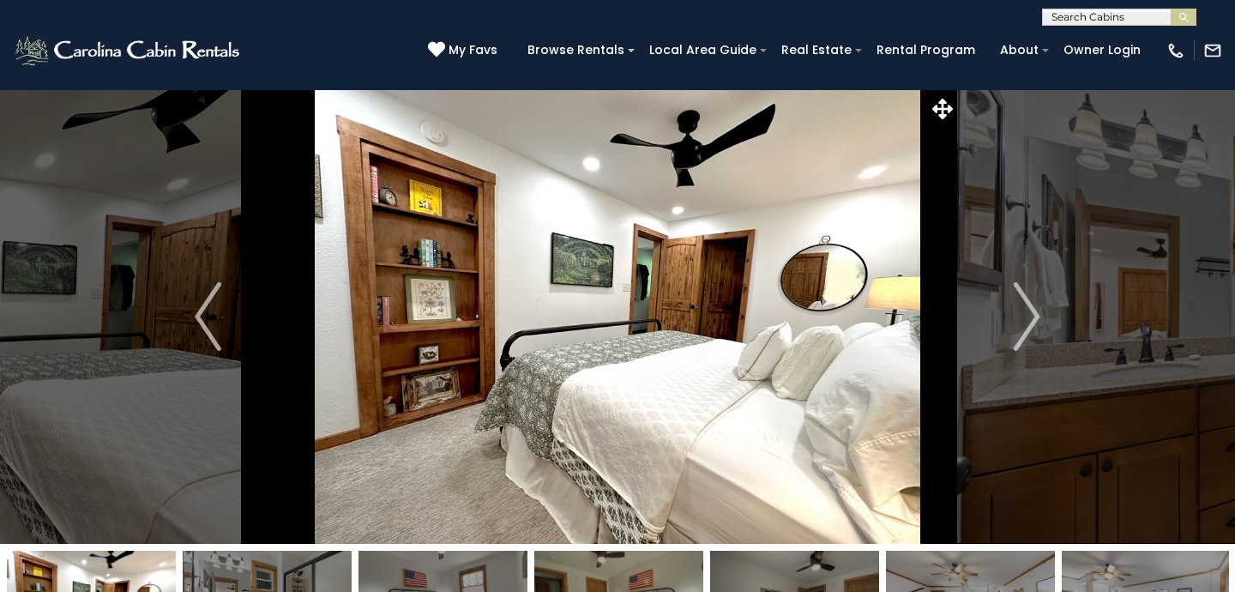
click at [1108, 2] on div "**********" at bounding box center [617, 13] width 1235 height 26
click at [1104, 12] on input "text" at bounding box center [1118, 20] width 150 height 17
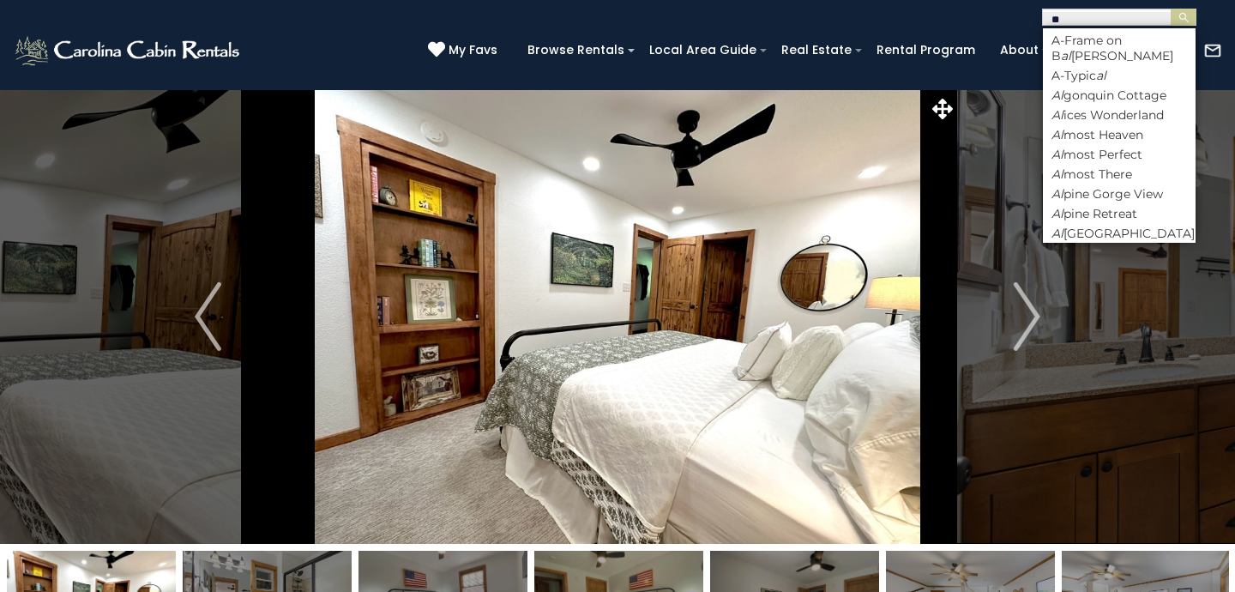
type input "*"
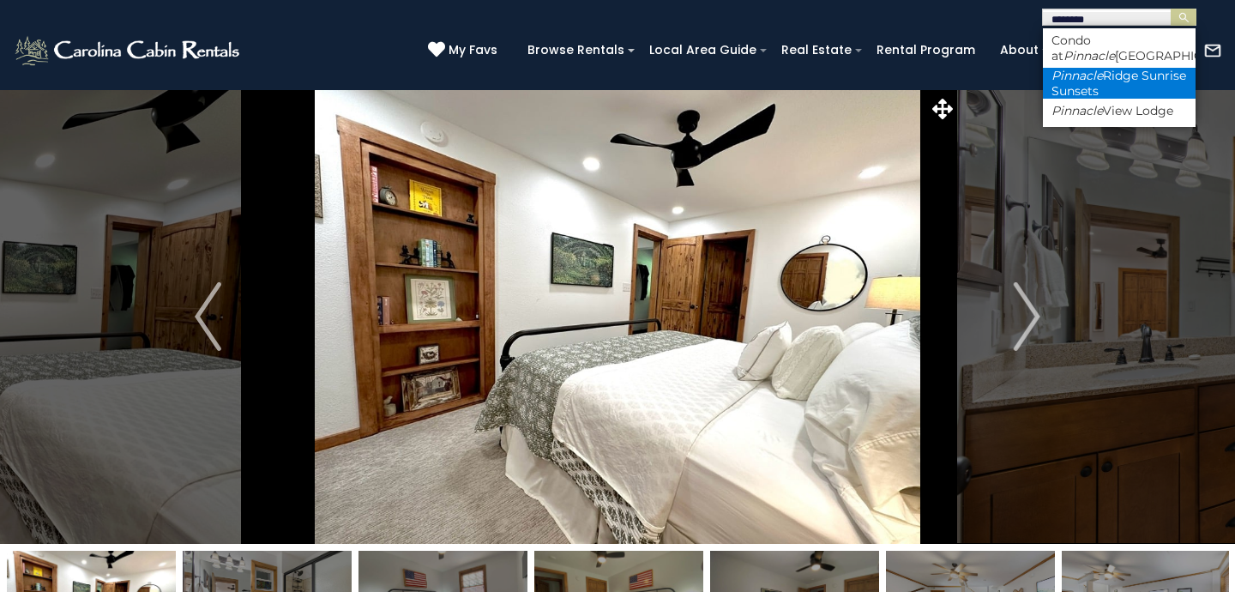
type input "********"
click at [1145, 81] on li "Pinnacle Ridge Sunrise Sunsets" at bounding box center [1119, 83] width 153 height 31
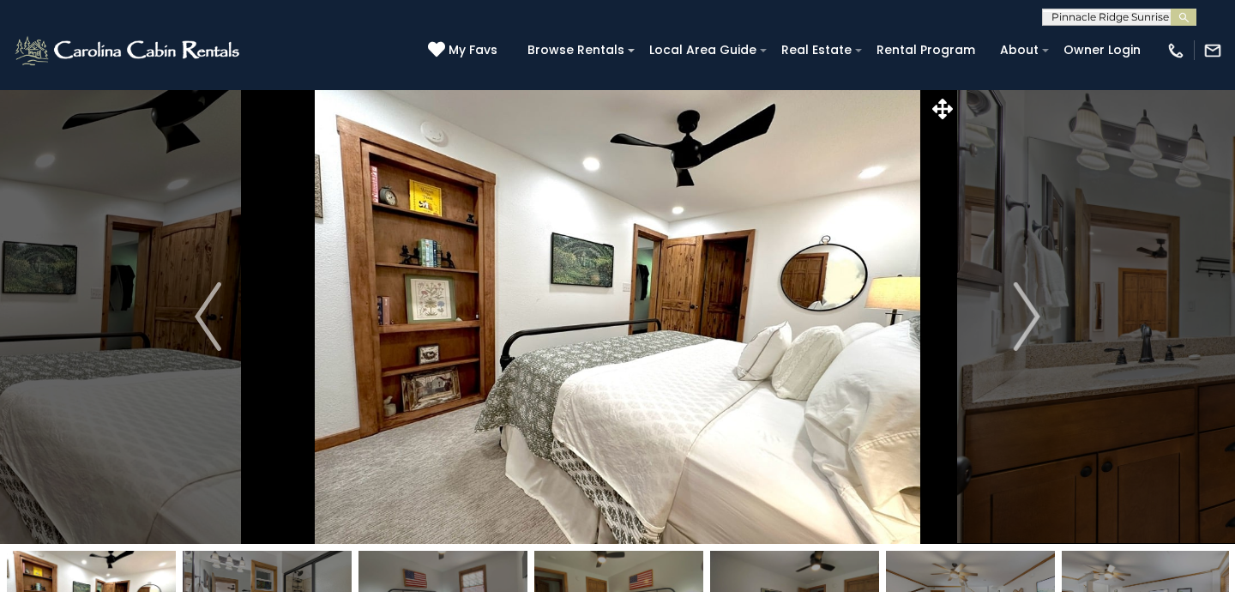
click at [1191, 26] on input "text" at bounding box center [1118, 20] width 150 height 17
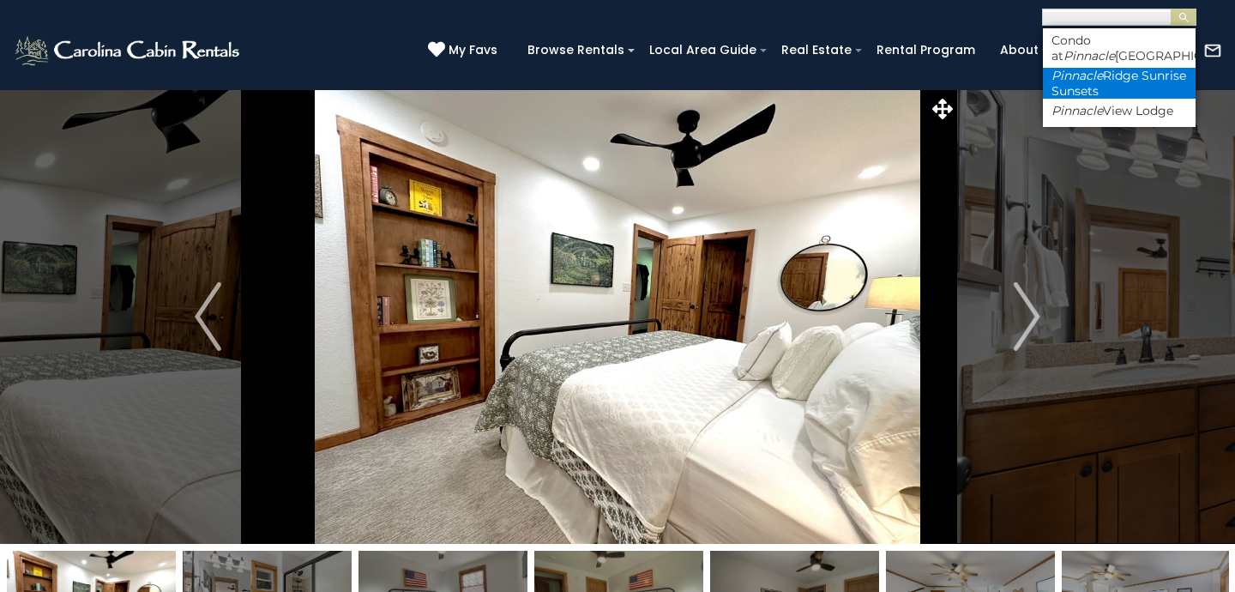
click at [1120, 89] on li "Pinnacle Ridge Sunrise Sunsets" at bounding box center [1119, 83] width 153 height 31
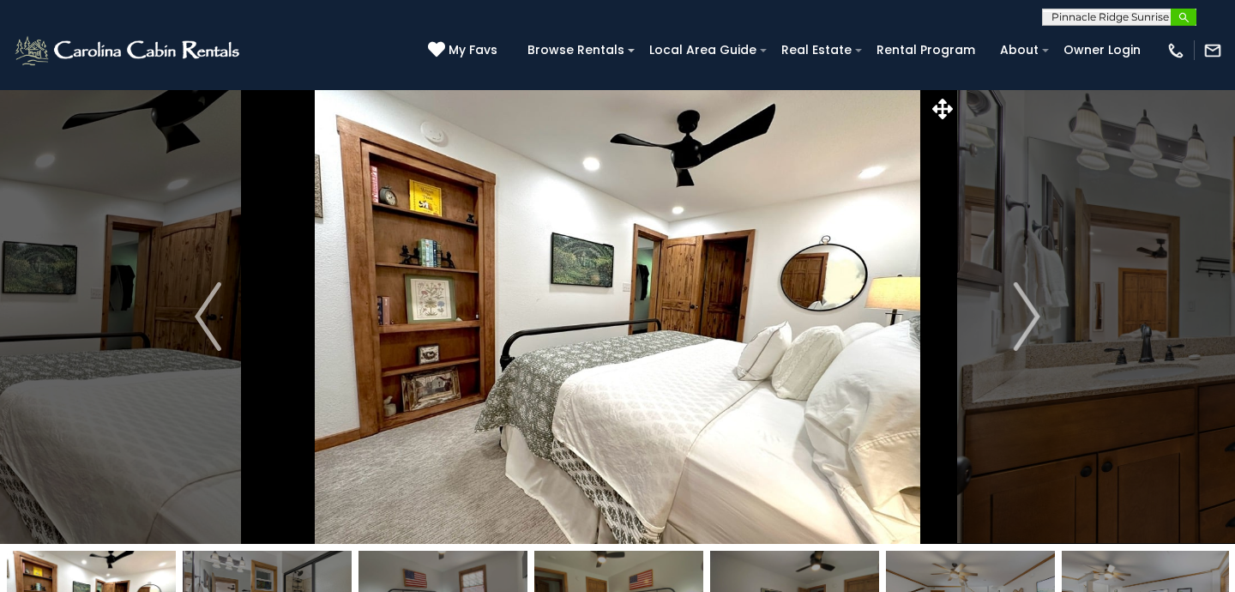
click at [1182, 16] on img "submit" at bounding box center [1184, 17] width 13 height 13
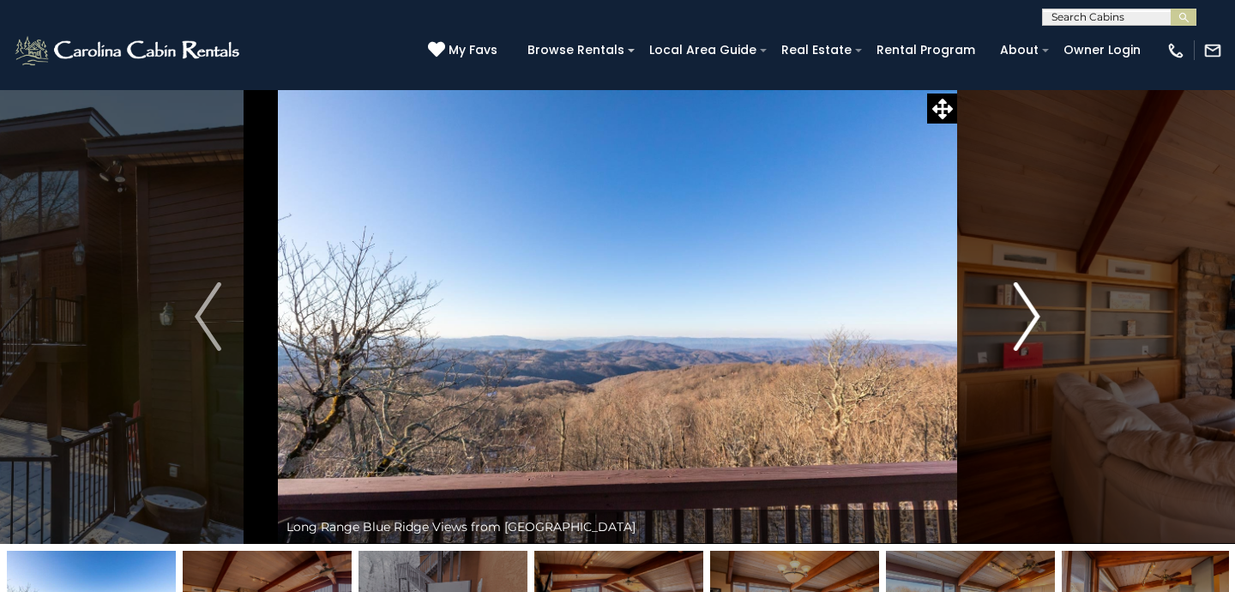
click at [1019, 320] on img "Next" at bounding box center [1027, 316] width 26 height 69
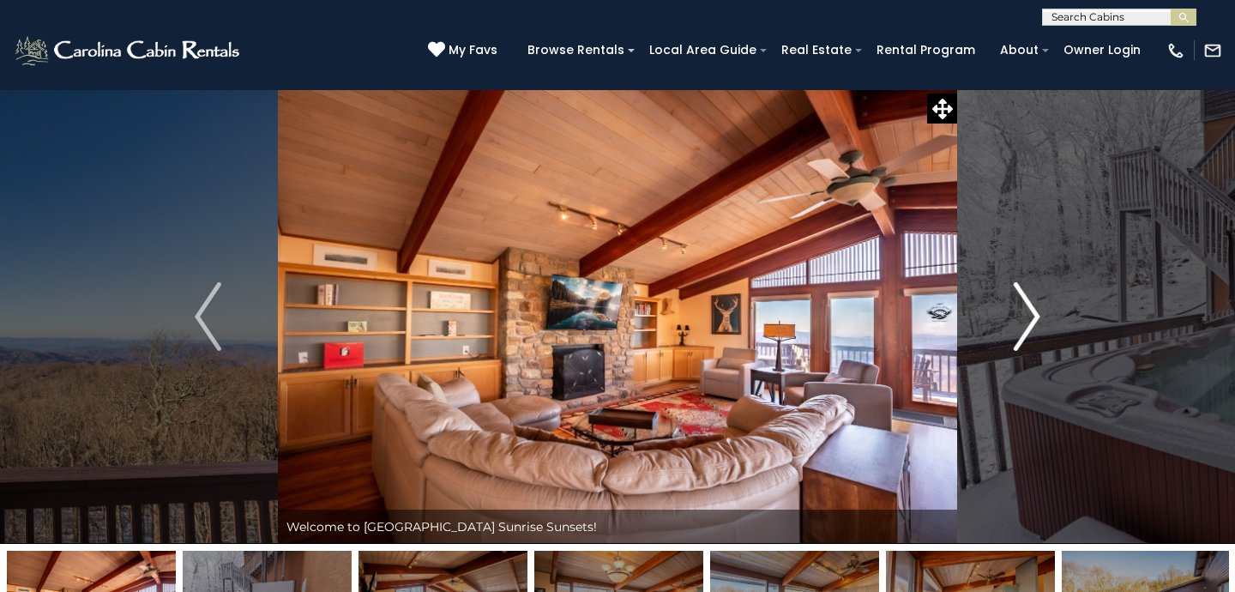
click at [1019, 320] on img "Next" at bounding box center [1027, 316] width 26 height 69
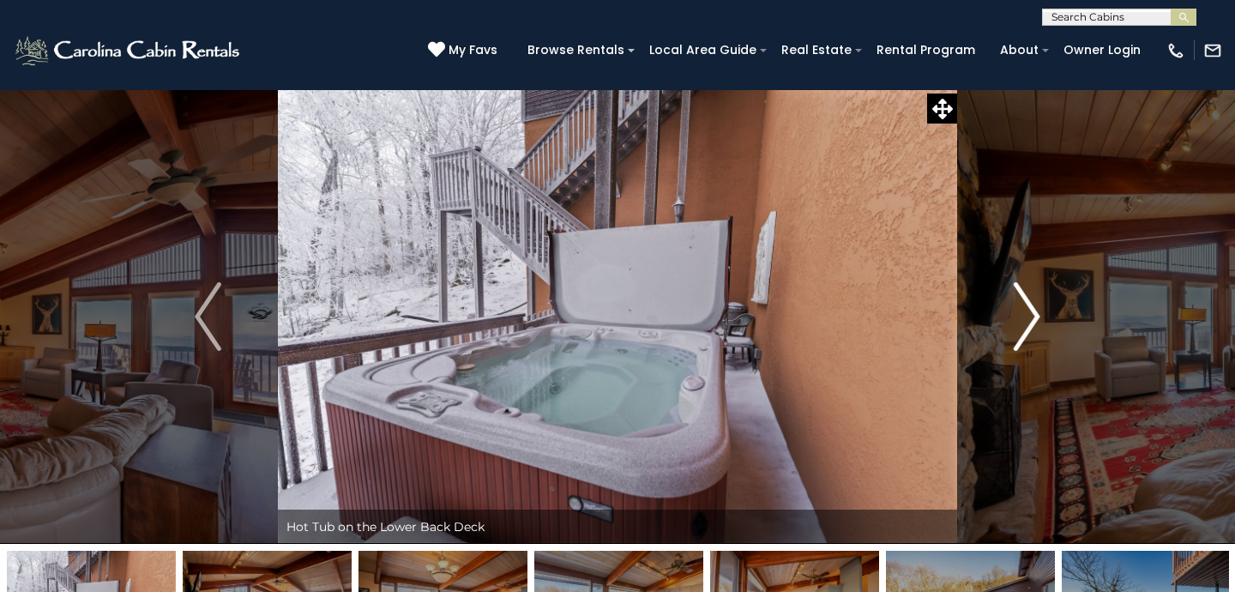
click at [1019, 320] on img "Next" at bounding box center [1027, 316] width 26 height 69
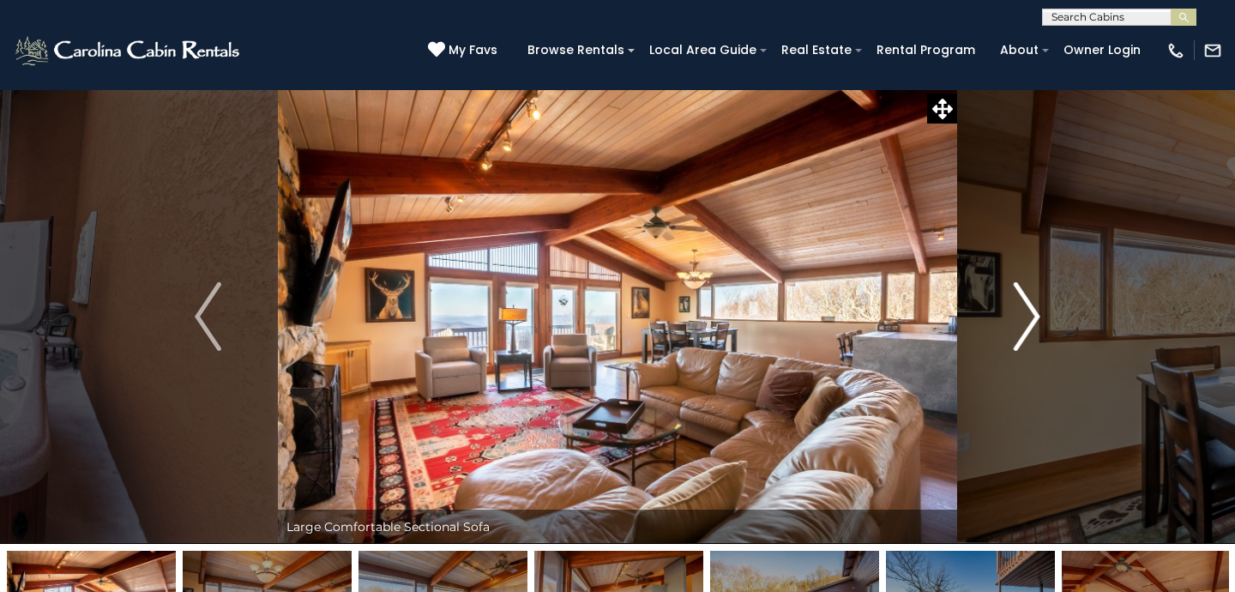
click at [1019, 320] on img "Next" at bounding box center [1027, 316] width 26 height 69
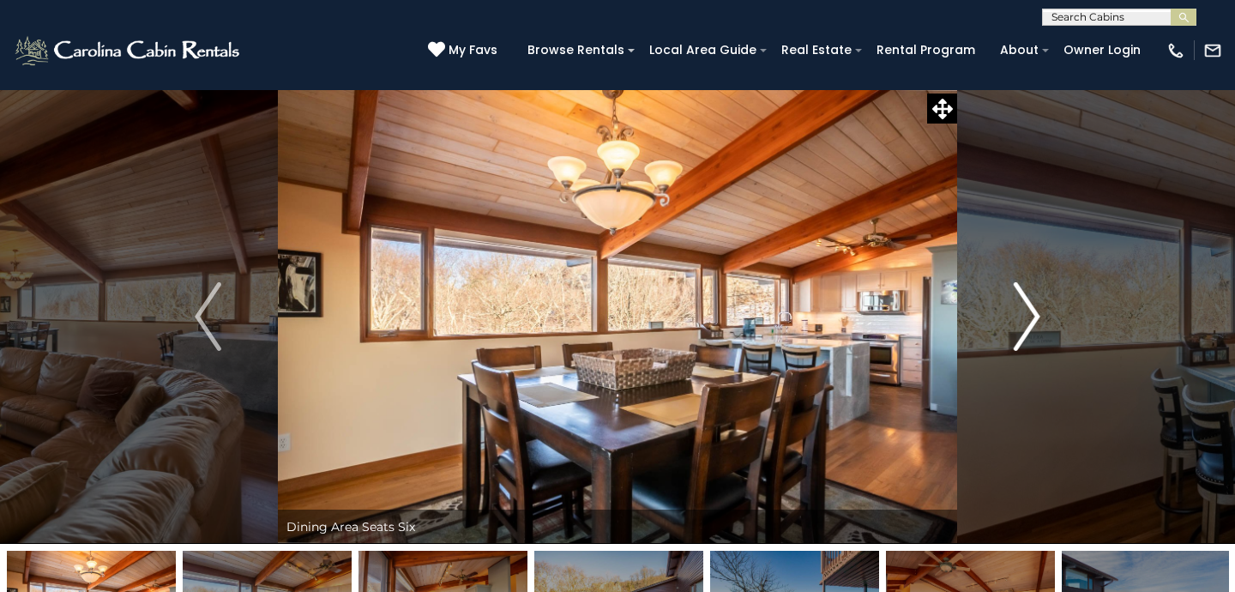
click at [1019, 320] on img "Next" at bounding box center [1027, 316] width 26 height 69
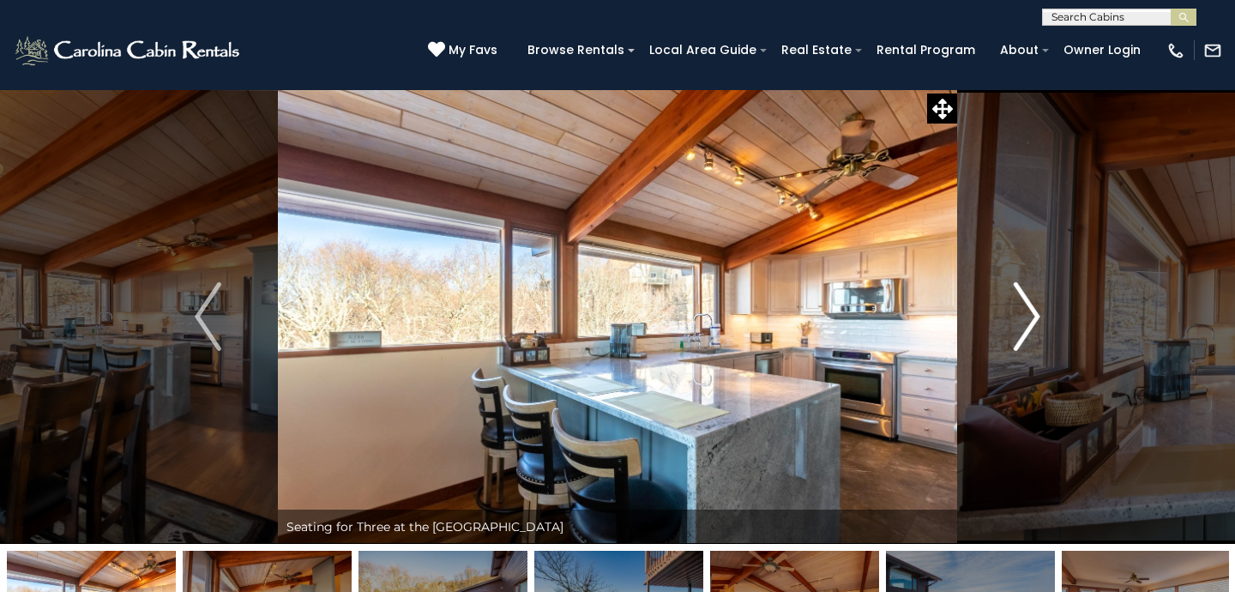
click at [1019, 320] on img "Next" at bounding box center [1027, 316] width 26 height 69
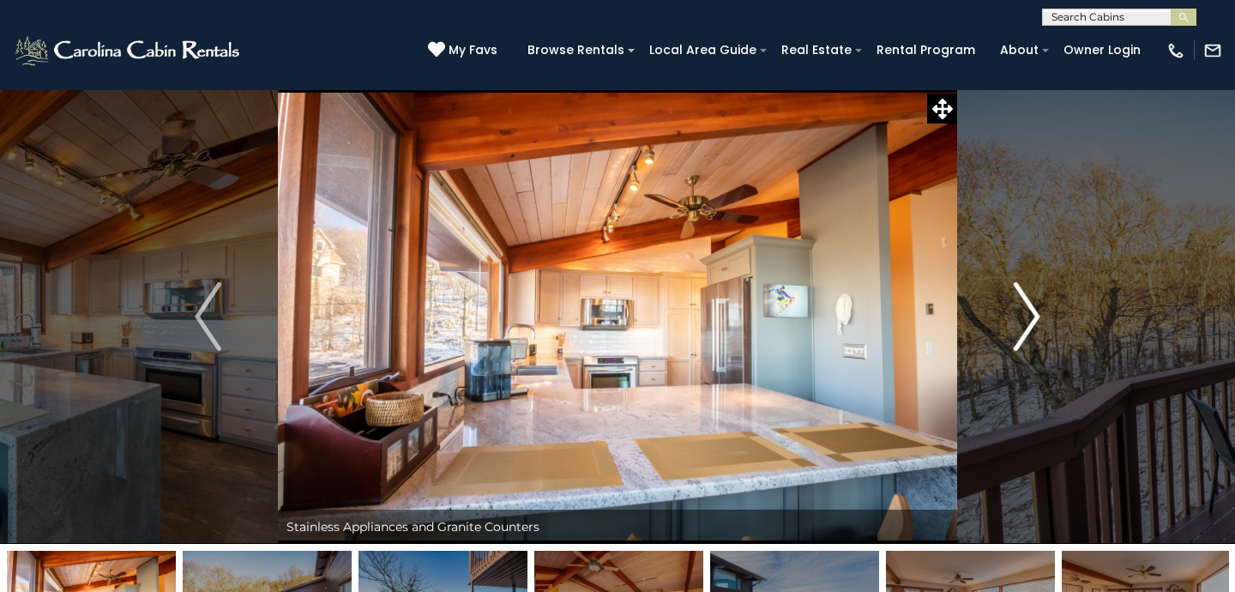
click at [1019, 320] on img "Next" at bounding box center [1027, 316] width 26 height 69
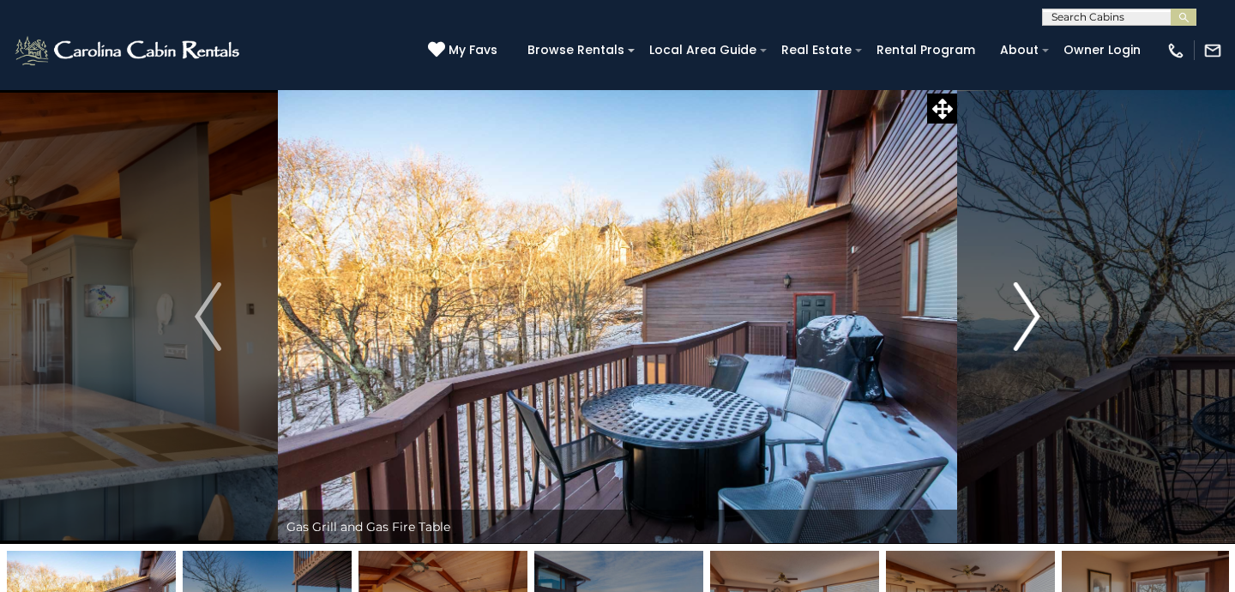
click at [1019, 320] on img "Next" at bounding box center [1027, 316] width 26 height 69
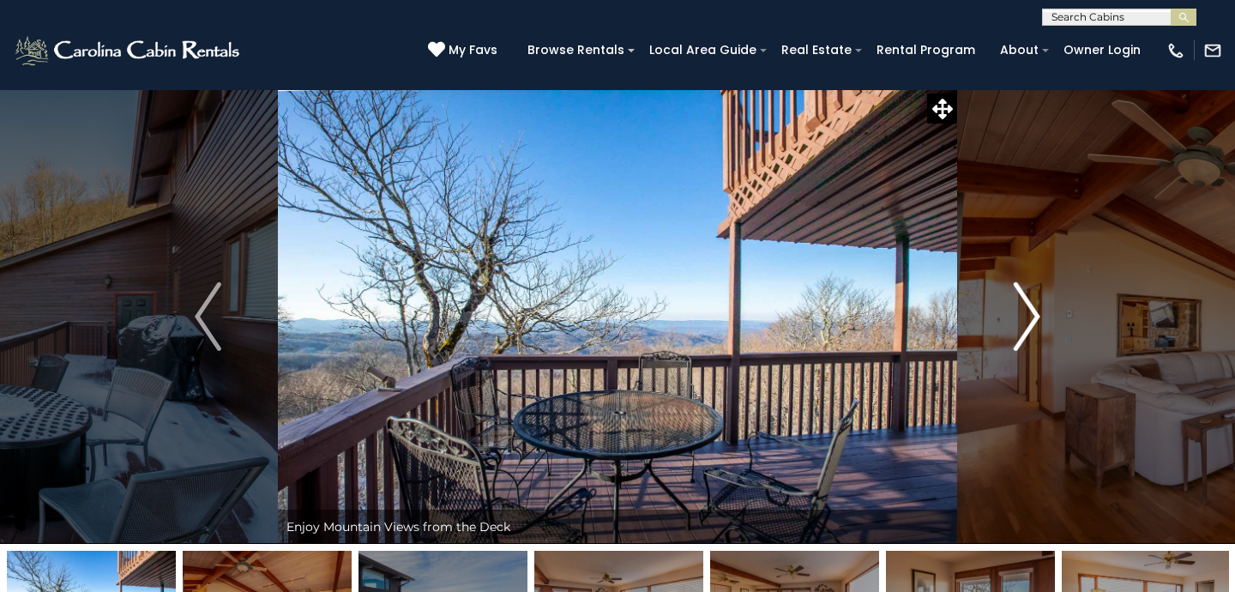
click at [1019, 322] on img "Next" at bounding box center [1027, 316] width 26 height 69
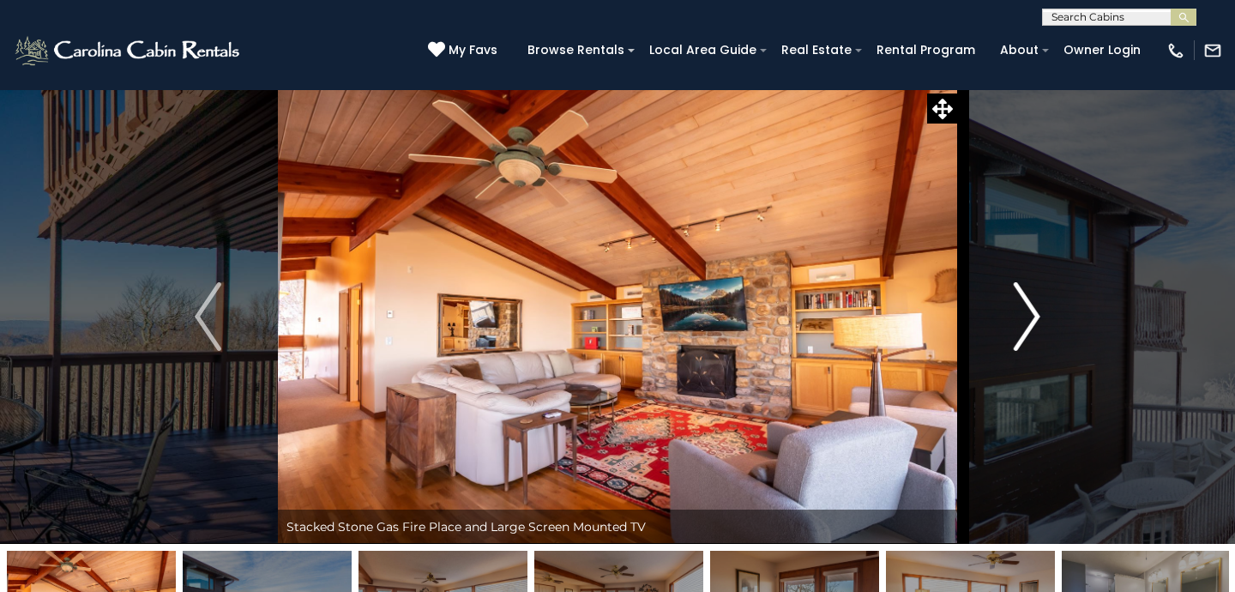
click at [1019, 322] on img "Next" at bounding box center [1027, 316] width 26 height 69
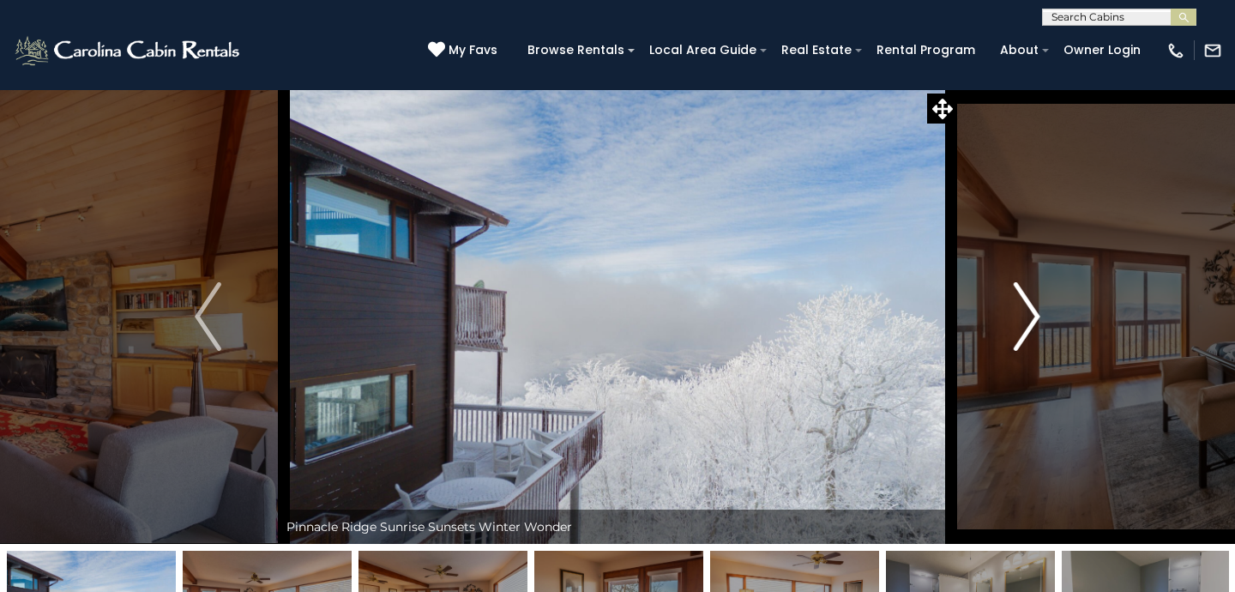
click at [1019, 322] on img "Next" at bounding box center [1027, 316] width 26 height 69
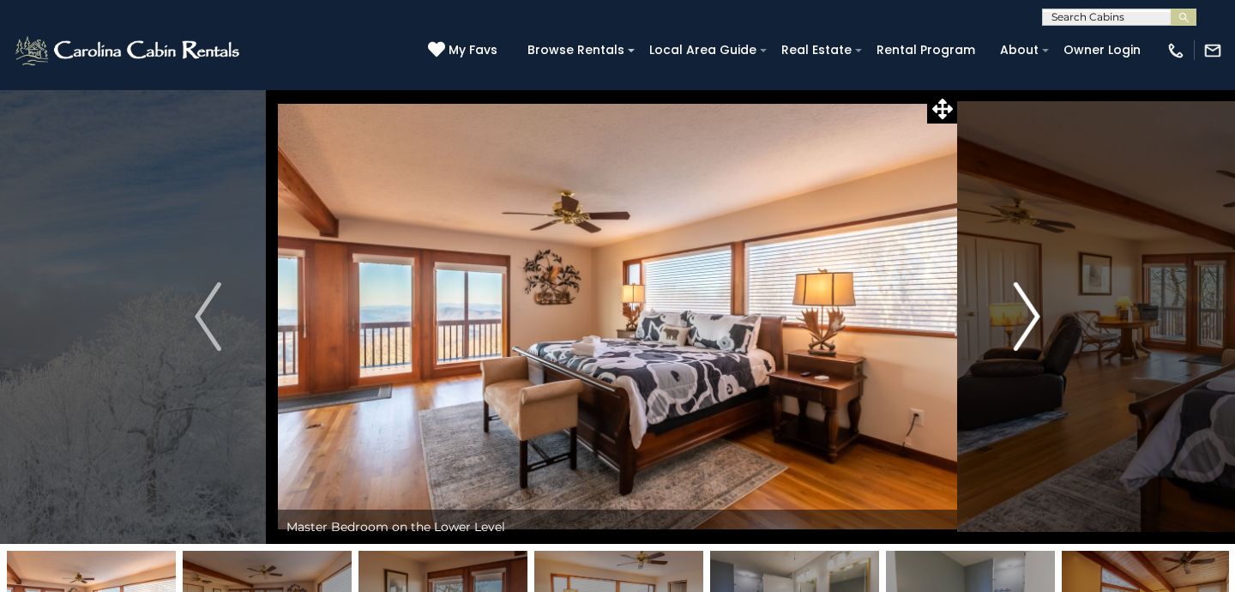
click at [1019, 322] on img "Next" at bounding box center [1027, 316] width 26 height 69
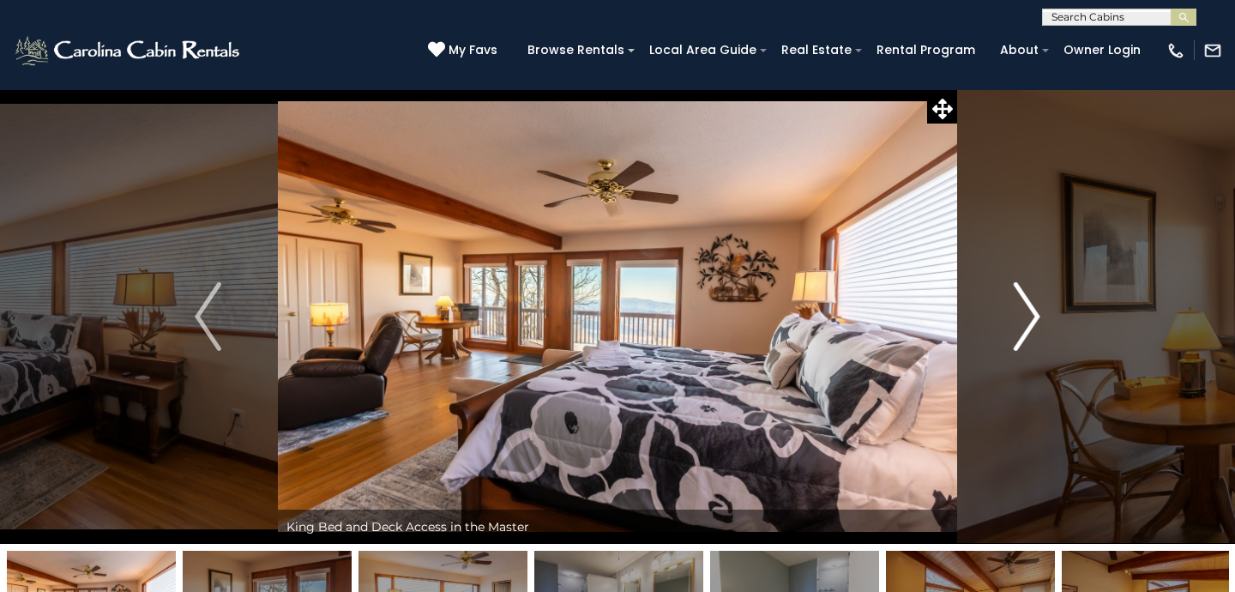
click at [1019, 322] on img "Next" at bounding box center [1027, 316] width 26 height 69
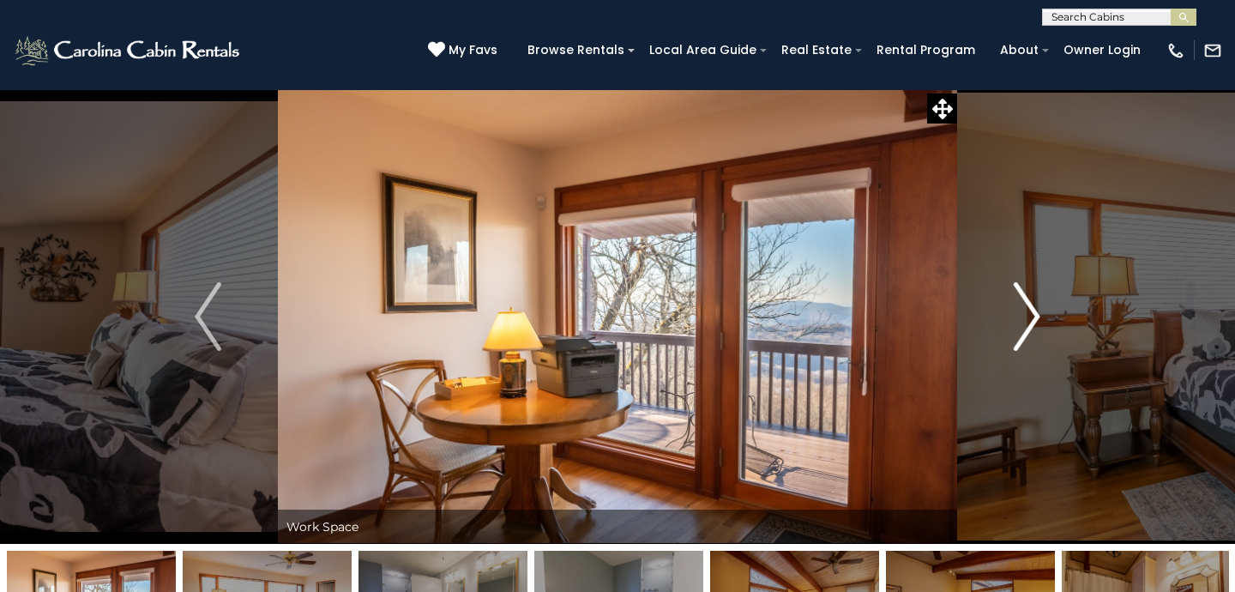
click at [1019, 322] on img "Next" at bounding box center [1027, 316] width 26 height 69
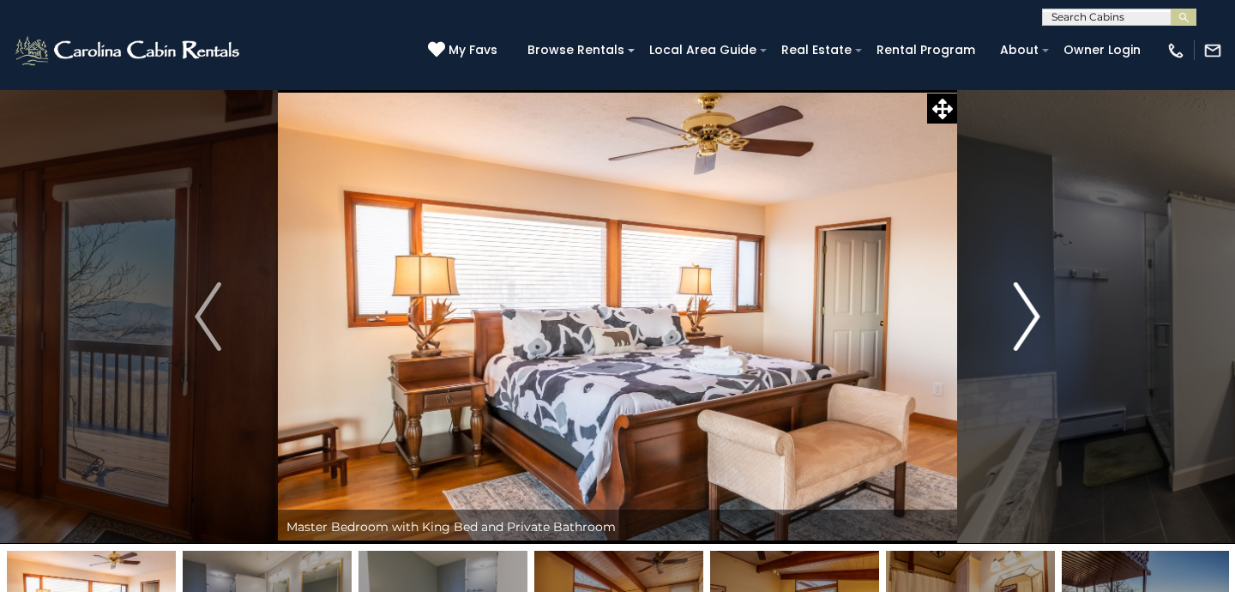
click at [1019, 322] on img "Next" at bounding box center [1027, 316] width 26 height 69
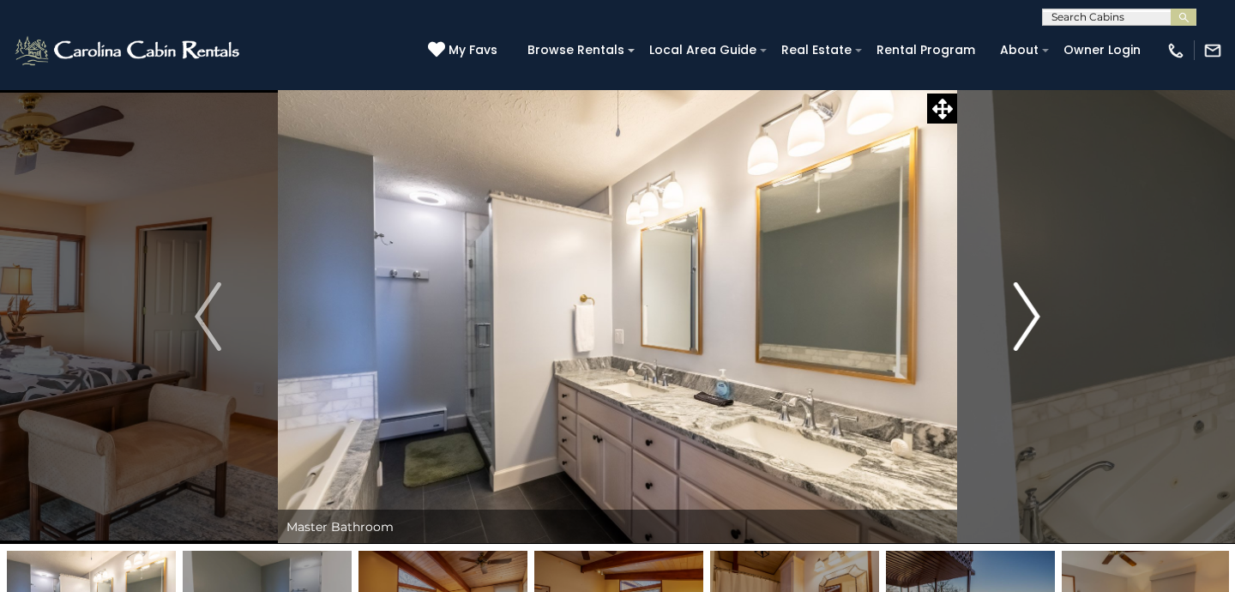
click at [1019, 317] on img "Next" at bounding box center [1027, 316] width 26 height 69
